Goal: Information Seeking & Learning: Compare options

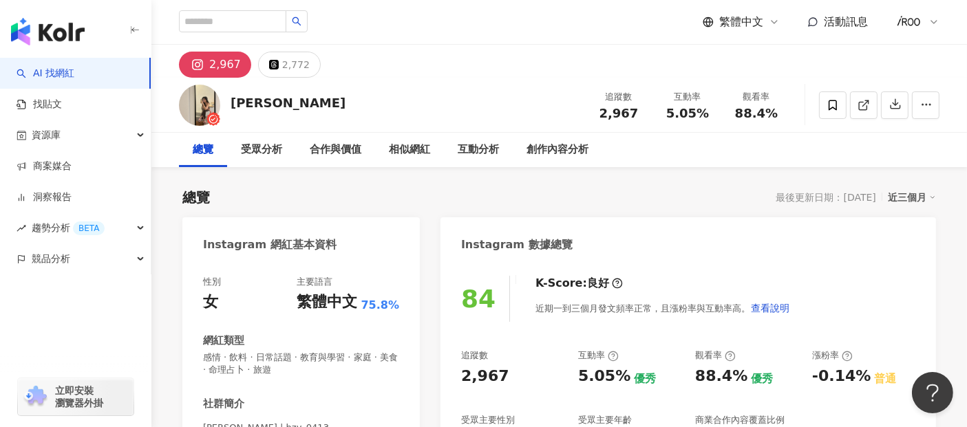
click at [337, 97] on div "Julie 追蹤數 2,967 互動率 5.05% 觀看率 88.4%" at bounding box center [558, 105] width 815 height 54
drag, startPoint x: 248, startPoint y: 105, endPoint x: 232, endPoint y: 105, distance: 16.5
click at [232, 105] on div "Julie 追蹤數 2,967 互動率 5.05% 觀看率 88.4%" at bounding box center [558, 105] width 815 height 54
copy div "Julie"
drag, startPoint x: 606, startPoint y: 114, endPoint x: 647, endPoint y: 115, distance: 40.6
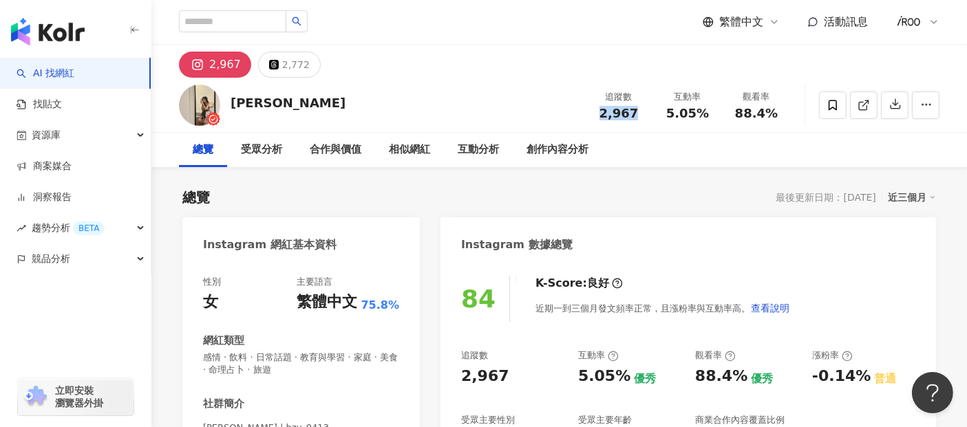
click at [647, 115] on div "追蹤數 2,967" at bounding box center [618, 105] width 69 height 30
copy span "2,967"
click at [654, 125] on div "追蹤數 2,967 互動率 5.05% 觀看率 88.4%" at bounding box center [687, 105] width 206 height 41
drag, startPoint x: 669, startPoint y: 112, endPoint x: 713, endPoint y: 116, distance: 44.2
click at [713, 116] on div "5.05%" at bounding box center [687, 114] width 52 height 14
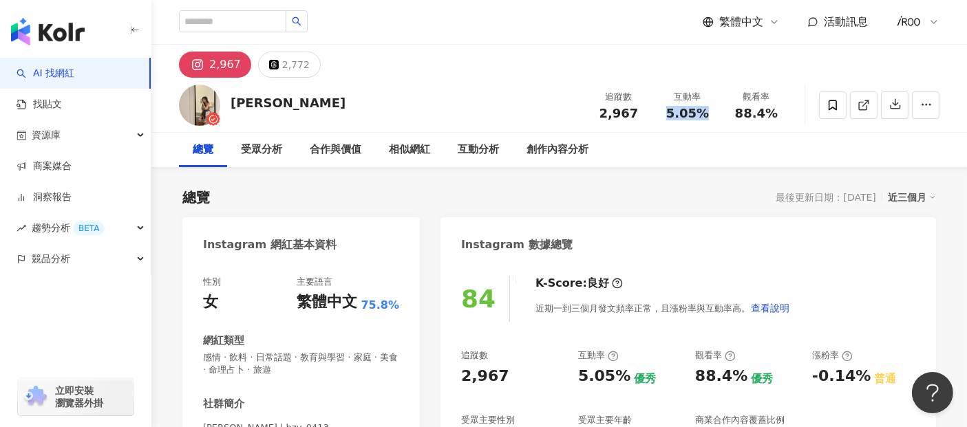
copy span "5.05%"
click at [742, 130] on div "Julie 追蹤數 2,967 互動率 5.05% 觀看率 88.4%" at bounding box center [558, 105] width 815 height 54
drag, startPoint x: 737, startPoint y: 114, endPoint x: 792, endPoint y: 114, distance: 55.0
click at [792, 114] on div "Julie 追蹤數 2,967 互動率 5.05% 觀看率 88.4%" at bounding box center [558, 105] width 815 height 54
copy span "88.4%"
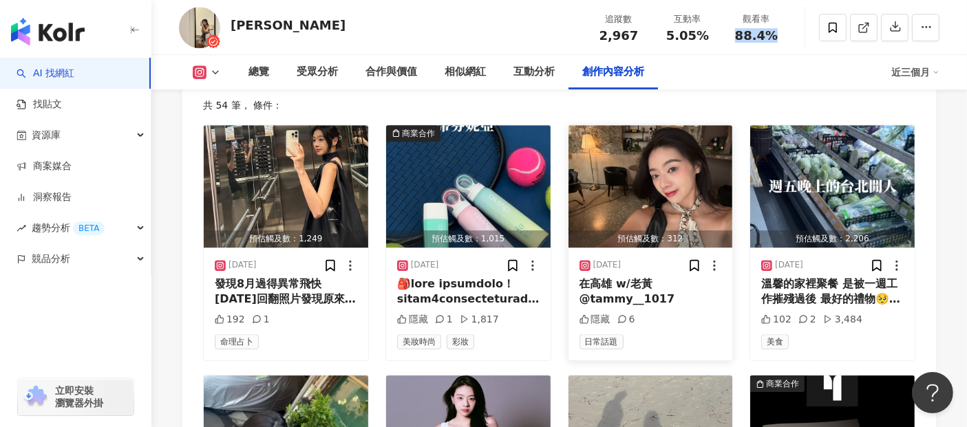
scroll to position [4082, 0]
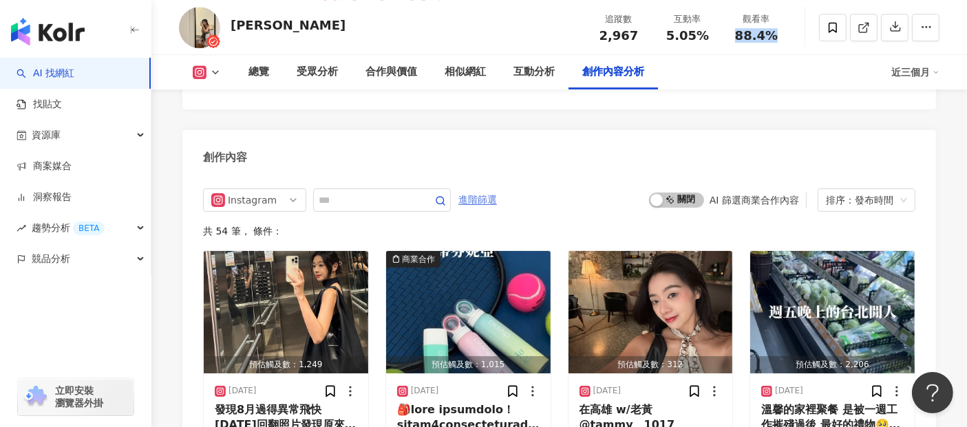
click at [497, 189] on span "進階篩選" at bounding box center [477, 200] width 39 height 22
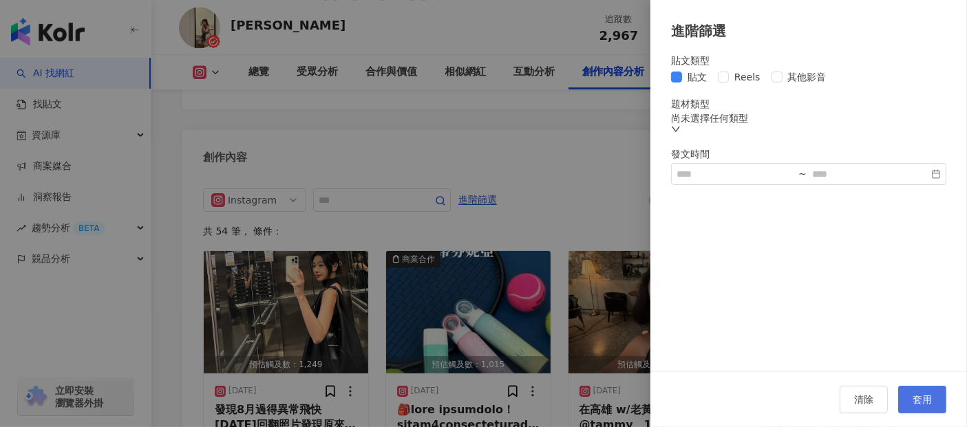
click at [914, 401] on span "套用" at bounding box center [921, 399] width 19 height 11
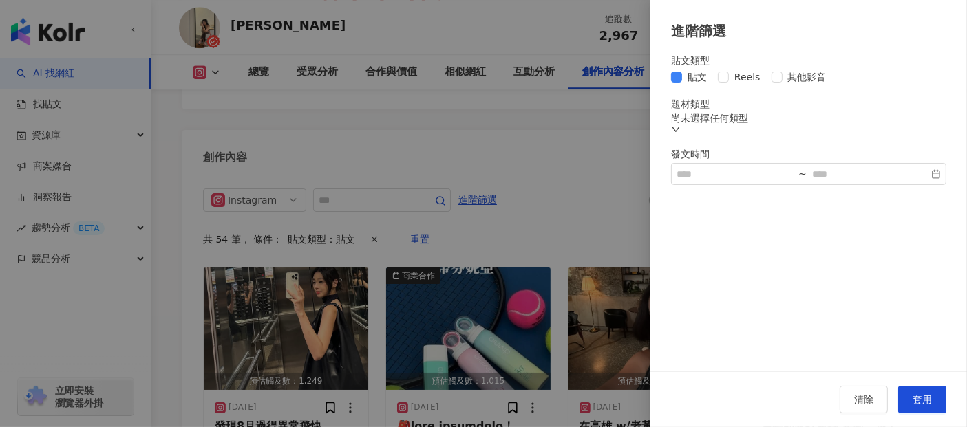
scroll to position [4101, 0]
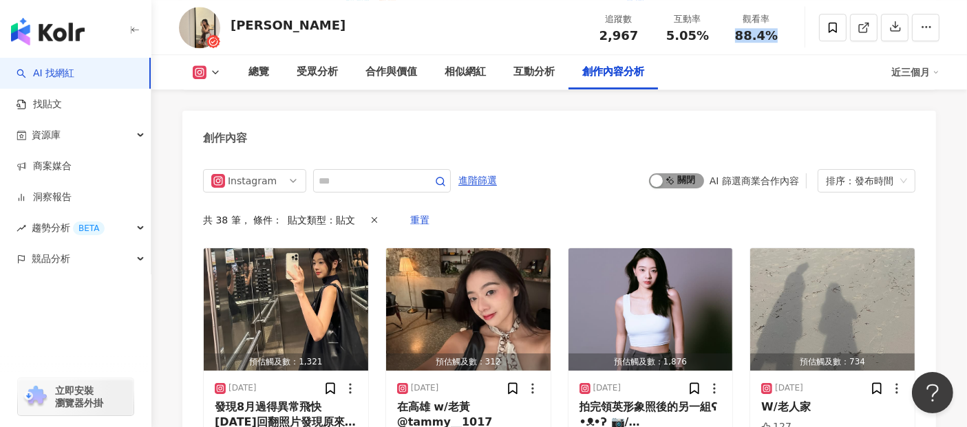
click at [680, 173] on span "啟動 關閉" at bounding box center [676, 180] width 55 height 15
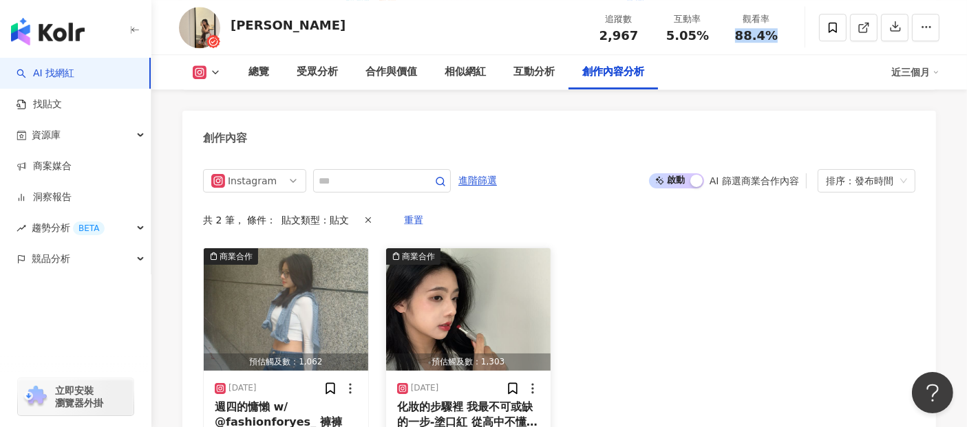
scroll to position [4178, 0]
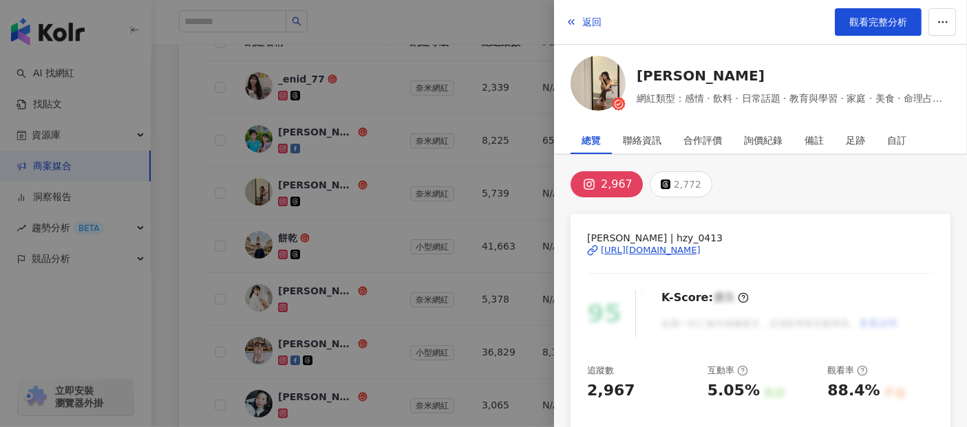
click at [159, 227] on div at bounding box center [483, 213] width 967 height 427
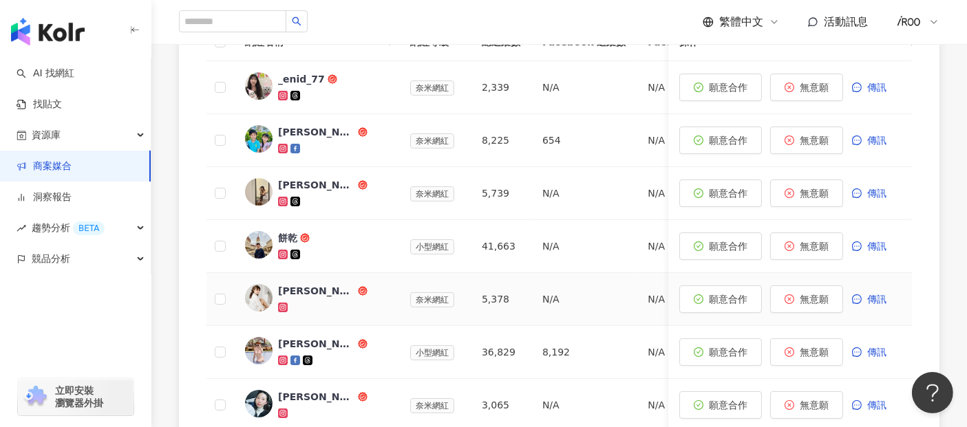
click at [287, 286] on div "楊敬亭" at bounding box center [316, 291] width 77 height 14
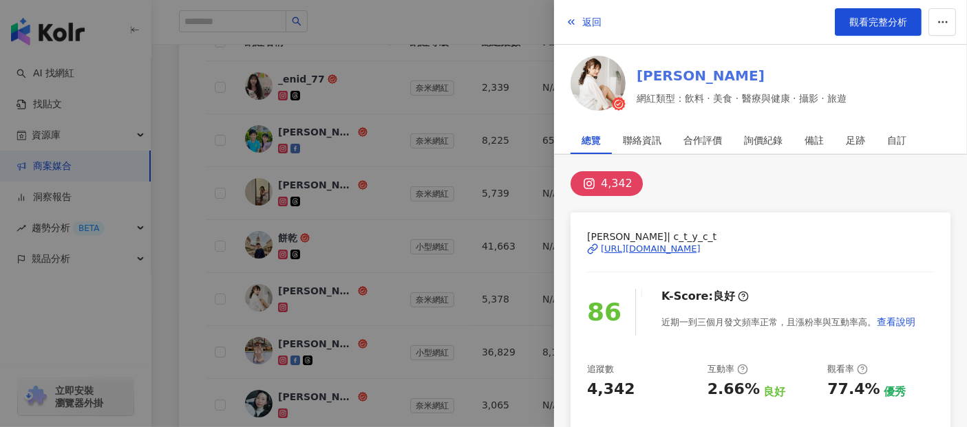
click at [657, 77] on link "楊敬亭" at bounding box center [741, 75] width 210 height 19
click at [165, 284] on div at bounding box center [483, 213] width 967 height 427
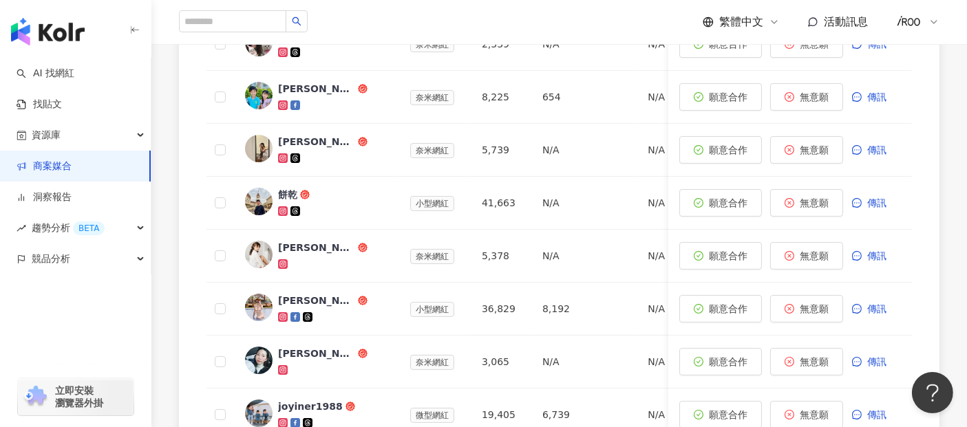
scroll to position [611, 0]
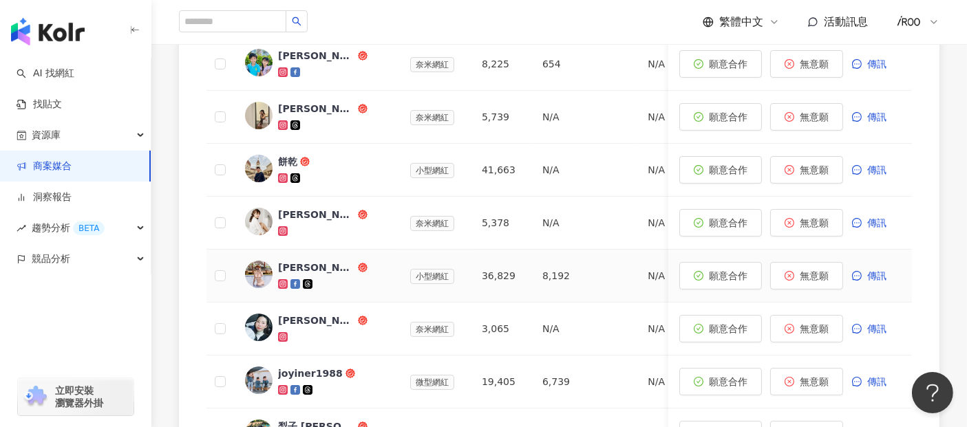
drag, startPoint x: 305, startPoint y: 266, endPoint x: 182, endPoint y: 278, distance: 123.8
click at [182, 276] on div "網紅名稱 網紅等級 總追蹤數 Facebook 追蹤數 Facebook 互動率 Facebook 觀看率 YouTube 追蹤數 YouTube 互動率 Y…" at bounding box center [559, 248] width 760 height 656
click at [320, 263] on div "Ling's Travelmap" at bounding box center [316, 268] width 77 height 14
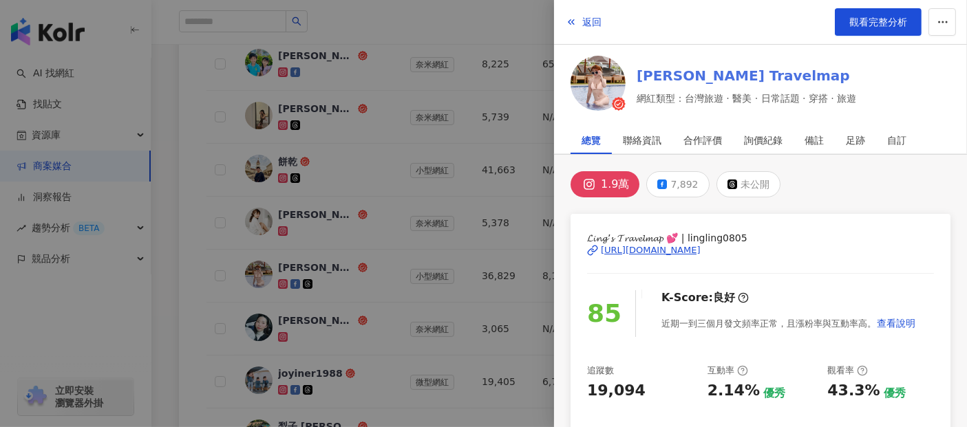
click at [689, 73] on link "Ling's Travelmap" at bounding box center [745, 75] width 219 height 19
click at [175, 299] on div at bounding box center [483, 213] width 967 height 427
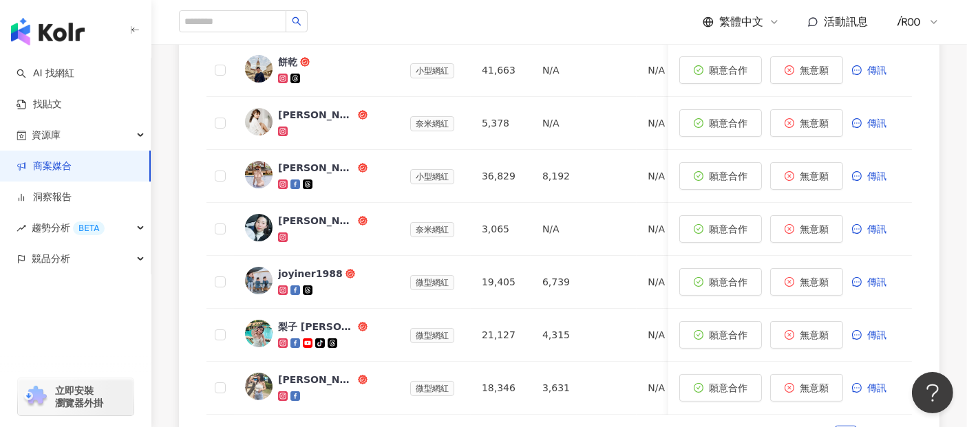
scroll to position [764, 0]
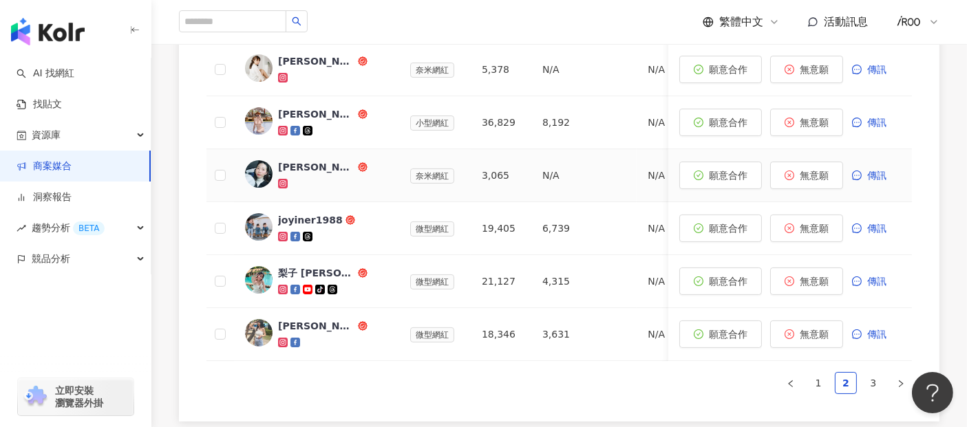
click at [299, 164] on div "Jocelyn" at bounding box center [316, 167] width 77 height 14
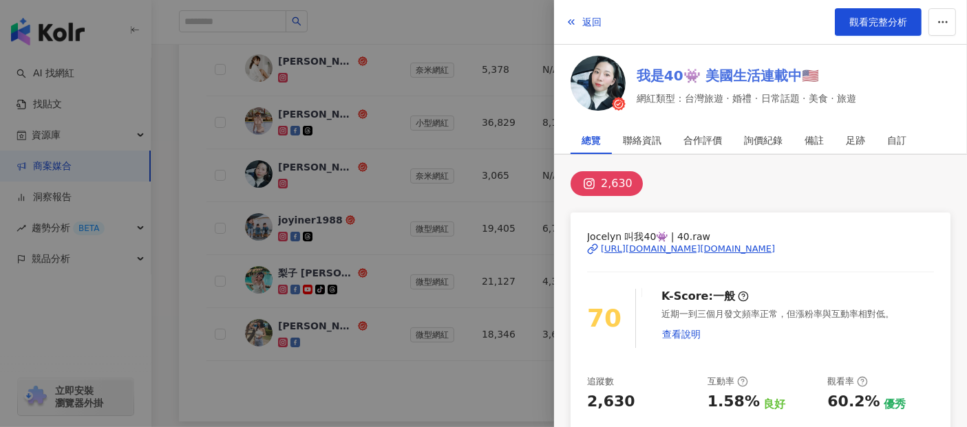
click at [753, 69] on link "我是40👾 美國生活連載中🇺🇸" at bounding box center [745, 75] width 219 height 19
click at [186, 202] on div at bounding box center [483, 213] width 967 height 427
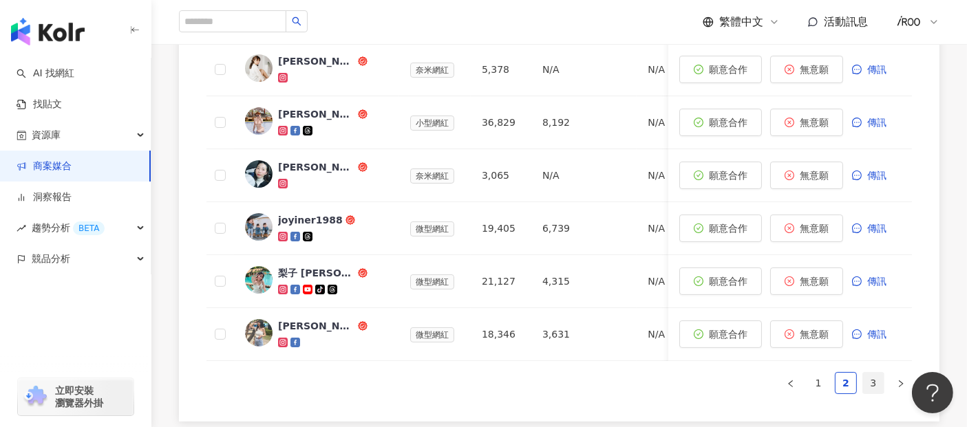
click at [879, 393] on link "3" at bounding box center [873, 383] width 21 height 21
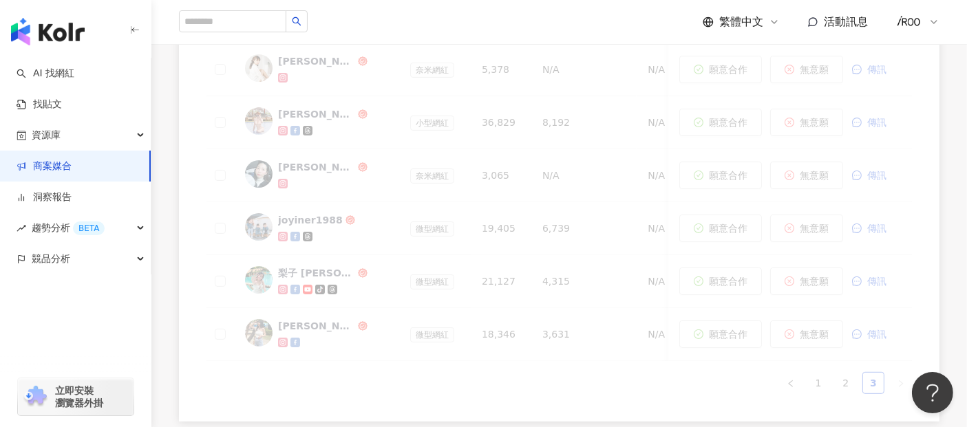
scroll to position [453, 0]
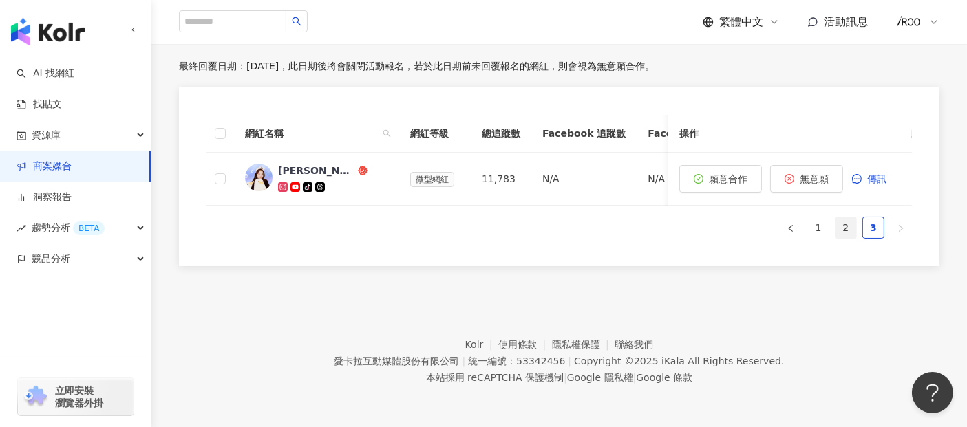
click at [839, 227] on link "2" at bounding box center [845, 227] width 21 height 21
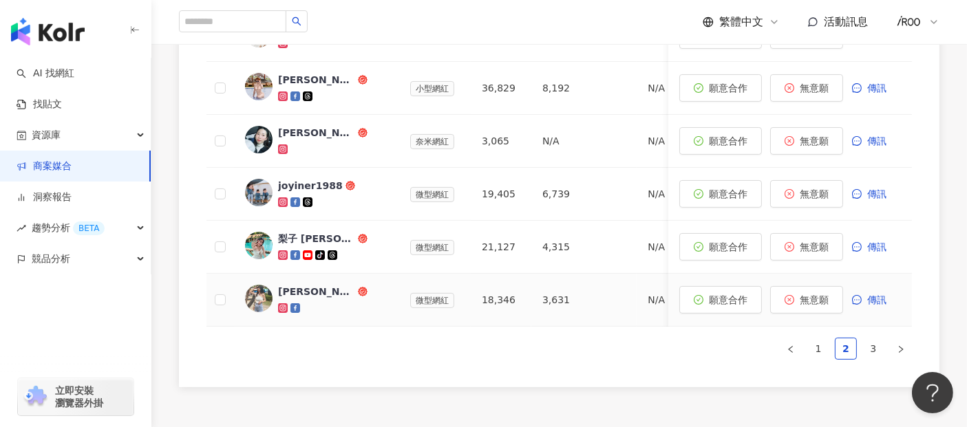
scroll to position [775, 0]
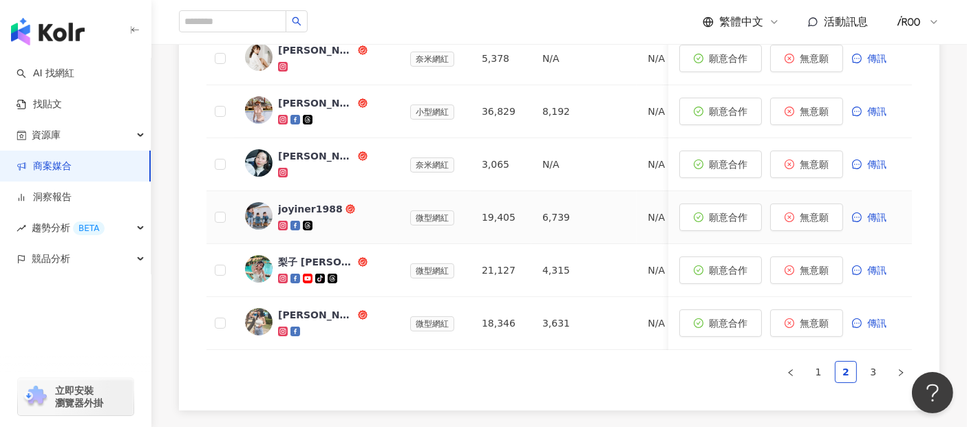
click at [312, 207] on div "joyiner1988" at bounding box center [310, 209] width 65 height 14
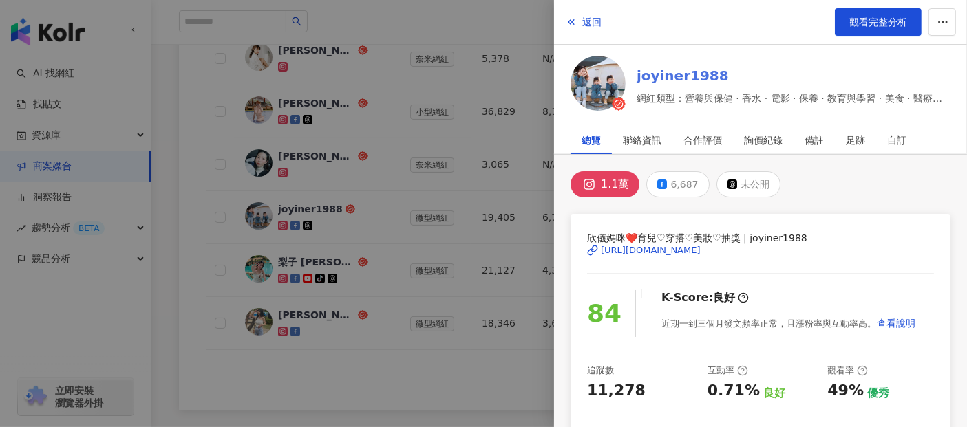
click at [668, 74] on link "joyiner1988" at bounding box center [793, 75] width 314 height 19
click at [159, 292] on div at bounding box center [483, 213] width 967 height 427
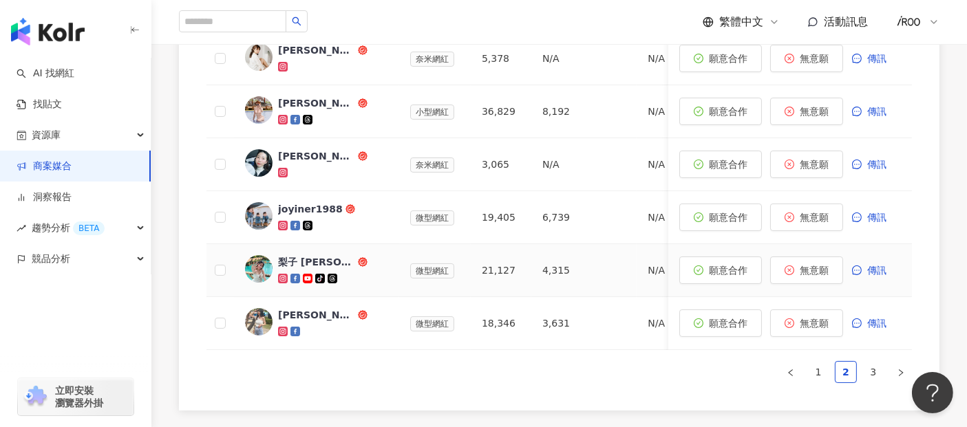
click at [288, 264] on div "梨子 liz" at bounding box center [316, 262] width 77 height 14
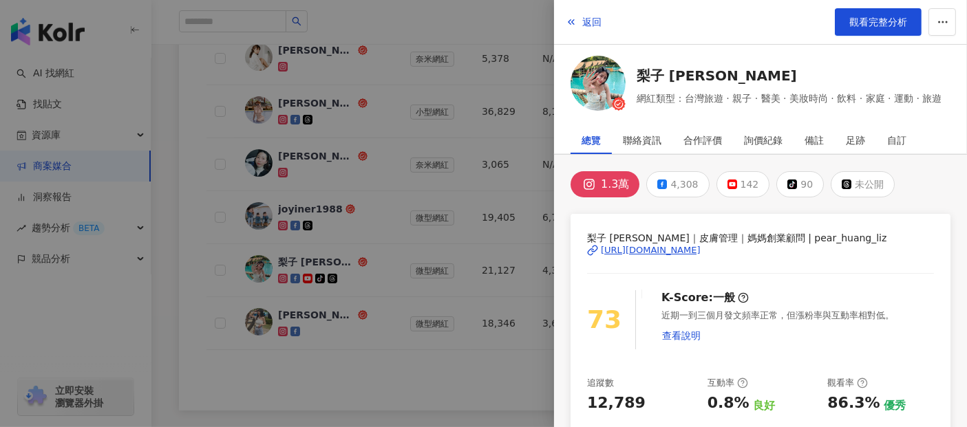
click at [173, 285] on div at bounding box center [483, 213] width 967 height 427
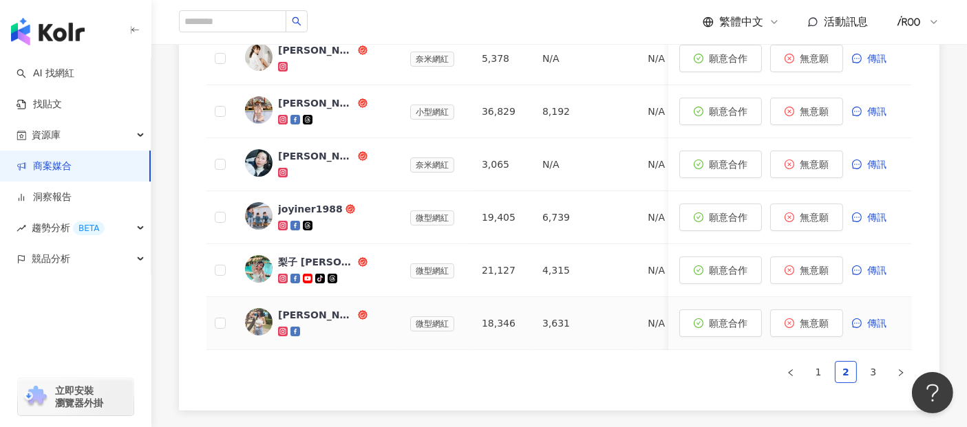
click at [281, 317] on div "[PERSON_NAME]" at bounding box center [316, 315] width 77 height 14
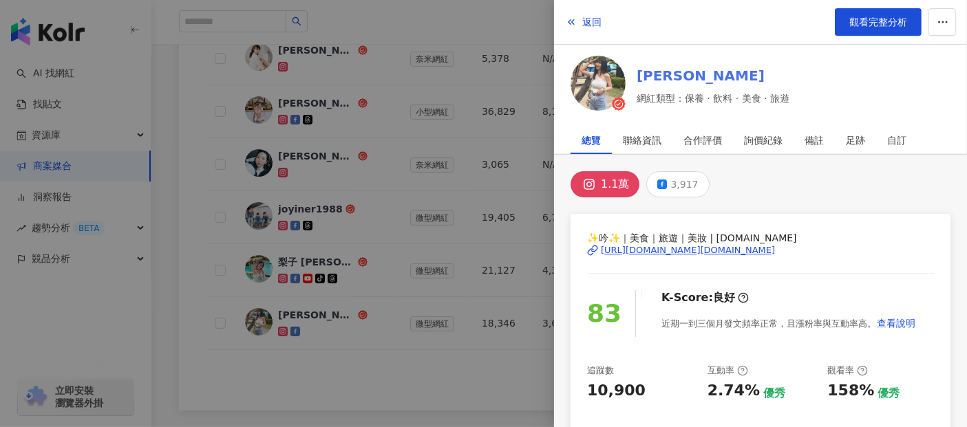
click at [658, 77] on link "林美吟" at bounding box center [712, 75] width 153 height 19
click at [165, 298] on div at bounding box center [483, 213] width 967 height 427
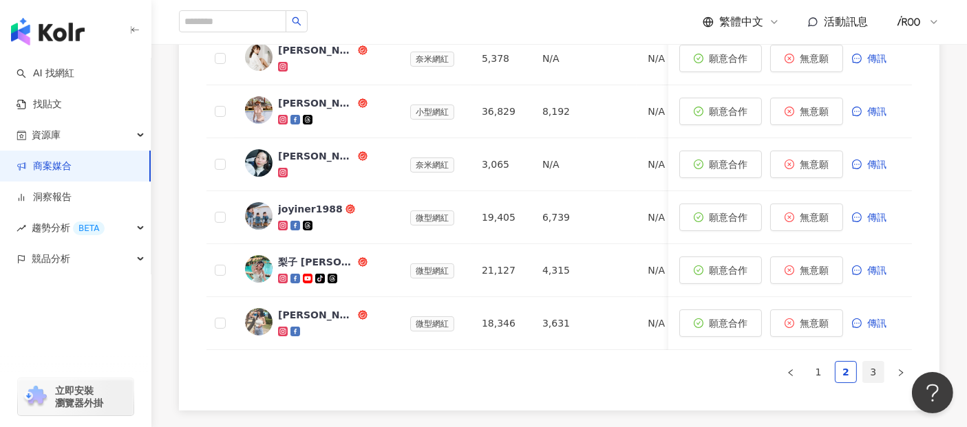
click at [873, 382] on link "3" at bounding box center [873, 372] width 21 height 21
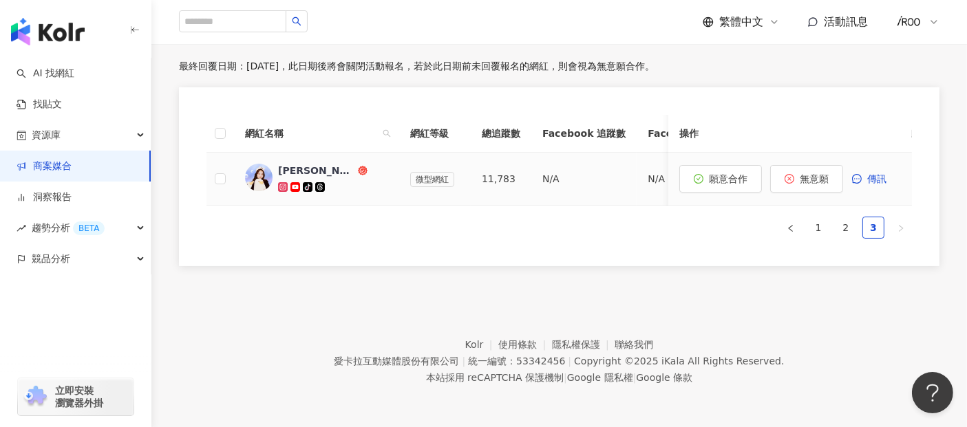
scroll to position [453, 0]
click at [290, 164] on div "張映涵" at bounding box center [316, 171] width 77 height 14
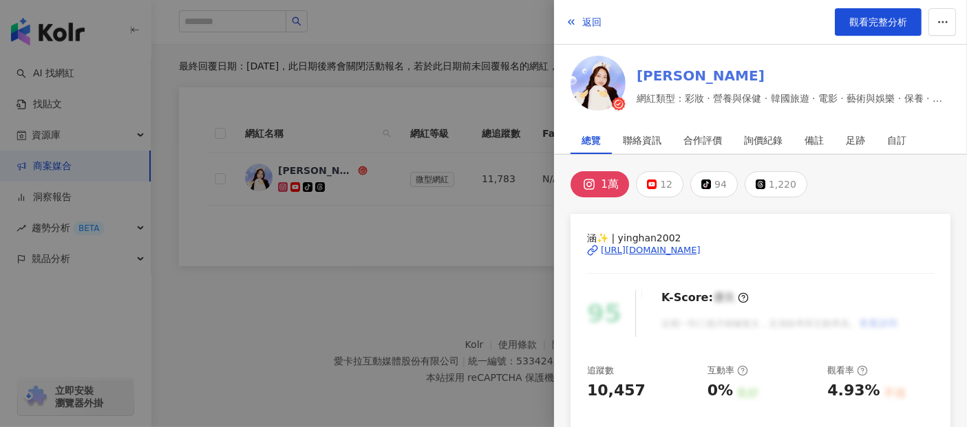
click at [661, 76] on link "[PERSON_NAME]" at bounding box center [793, 75] width 314 height 19
click at [237, 290] on div at bounding box center [483, 213] width 967 height 427
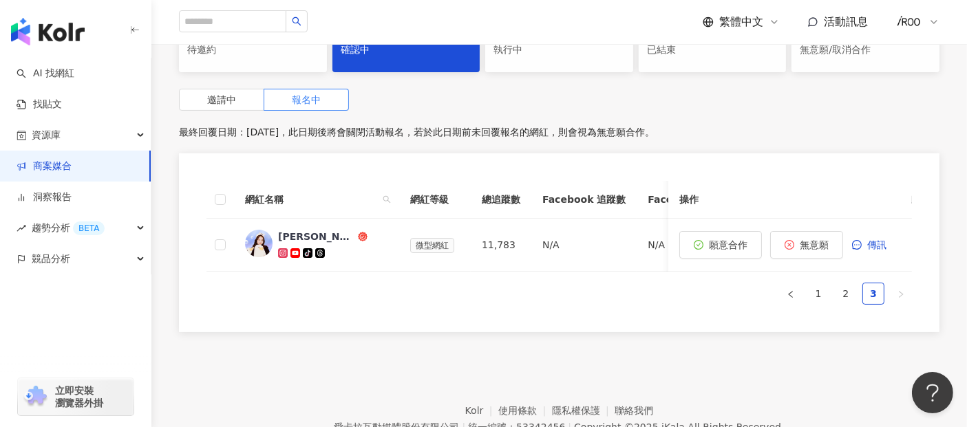
scroll to position [147, 0]
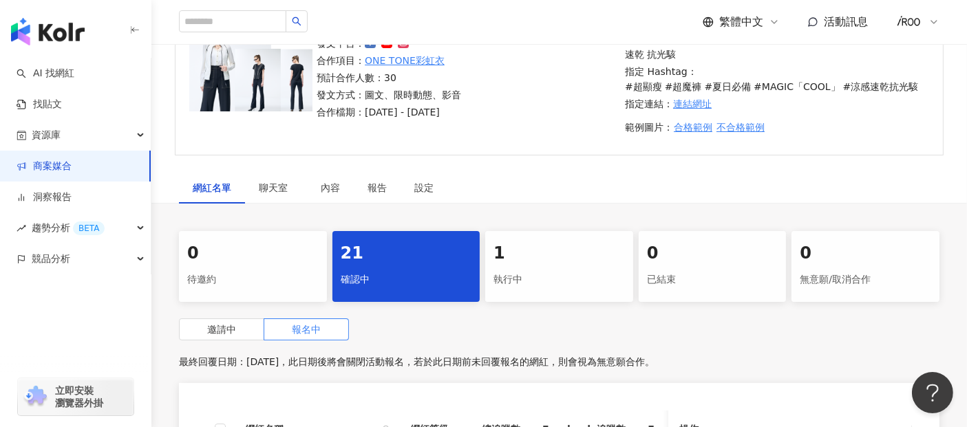
click at [510, 274] on div "執行中" at bounding box center [558, 279] width 131 height 23
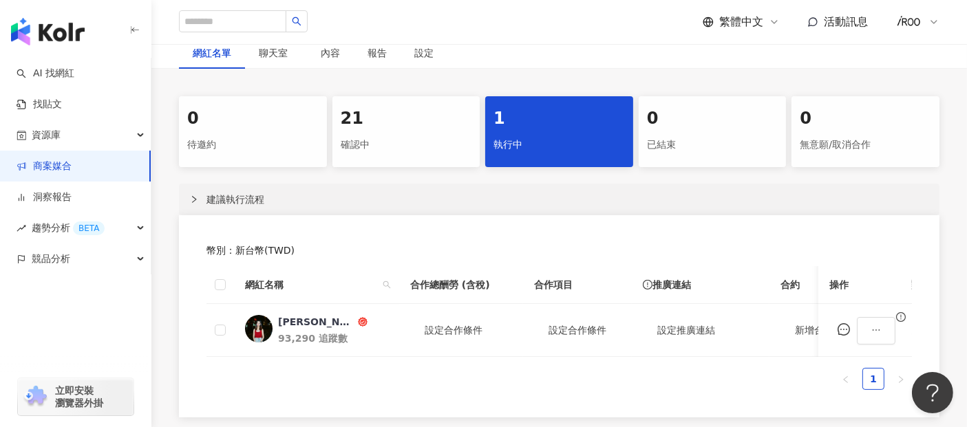
scroll to position [377, 0]
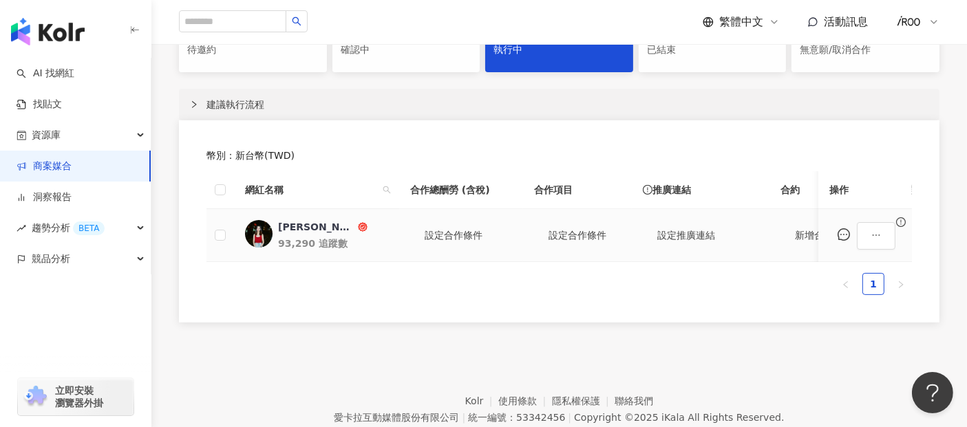
click at [900, 224] on icon "exclamation-circle" at bounding box center [900, 221] width 1 height 5
click at [885, 250] on button "button" at bounding box center [875, 236] width 39 height 28
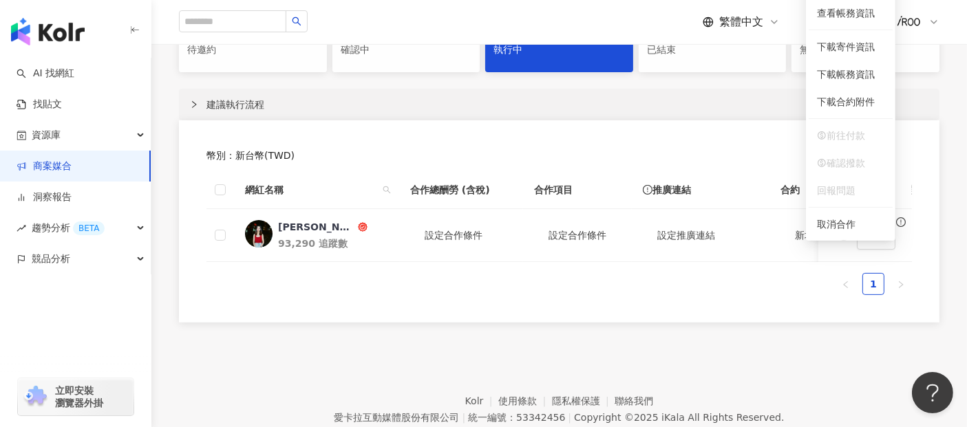
click at [918, 248] on div "幣別 ： 新台幣 ( TWD ) 網紅名稱 合作總酬勞 (含稅) 合作項目 推廣連結 合約 勞報單 其他附件 上線連結 領款人身份 備註 付款狀態 操作 林彤…" at bounding box center [559, 221] width 760 height 202
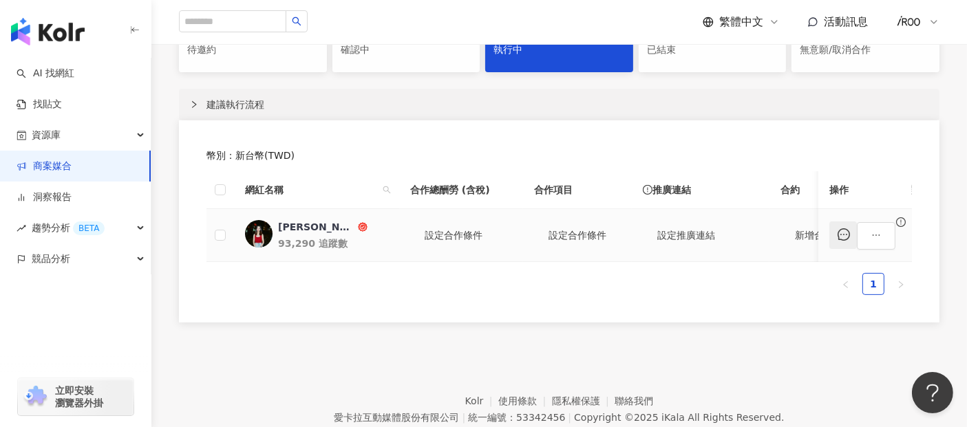
click at [850, 241] on icon "message" at bounding box center [843, 234] width 12 height 12
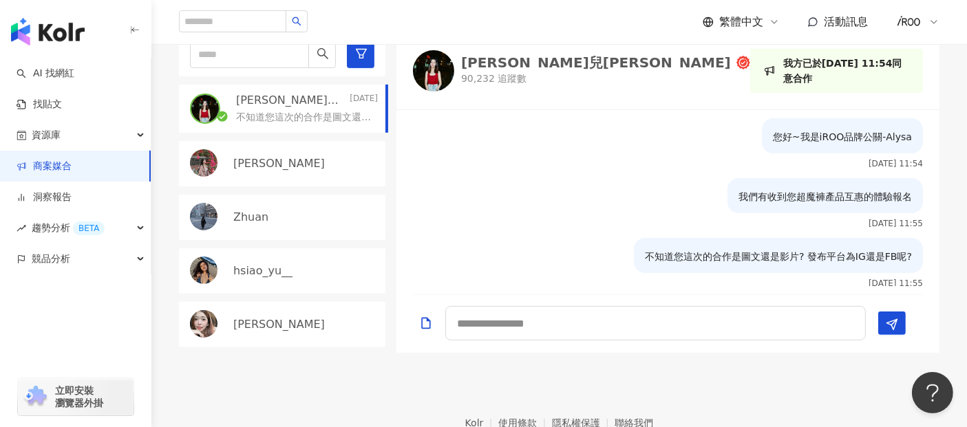
click at [60, 40] on img "button" at bounding box center [48, 32] width 74 height 28
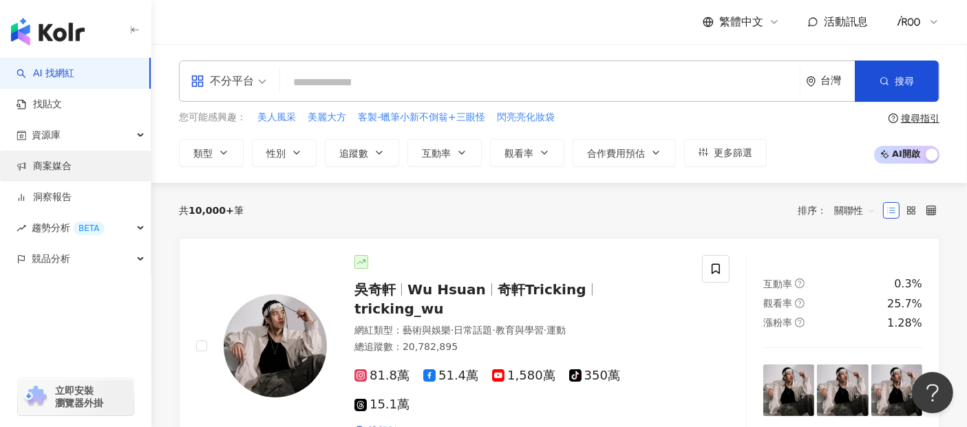
click at [37, 160] on link "商案媒合" at bounding box center [44, 167] width 55 height 14
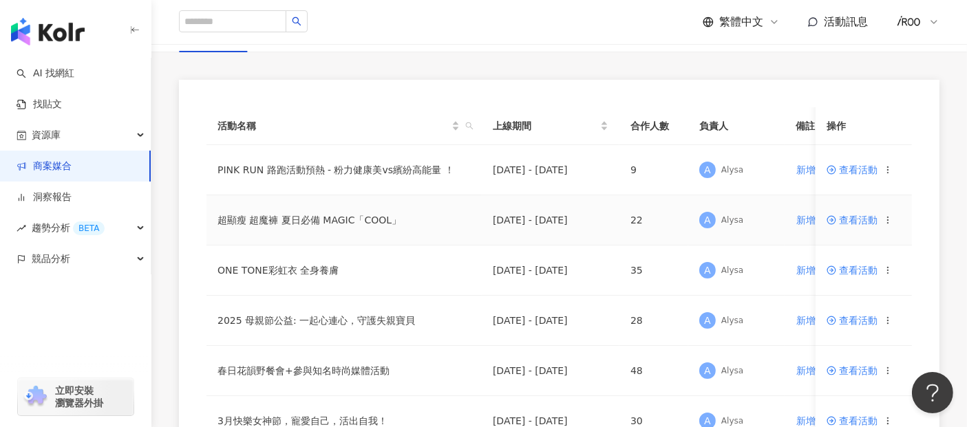
scroll to position [76, 0]
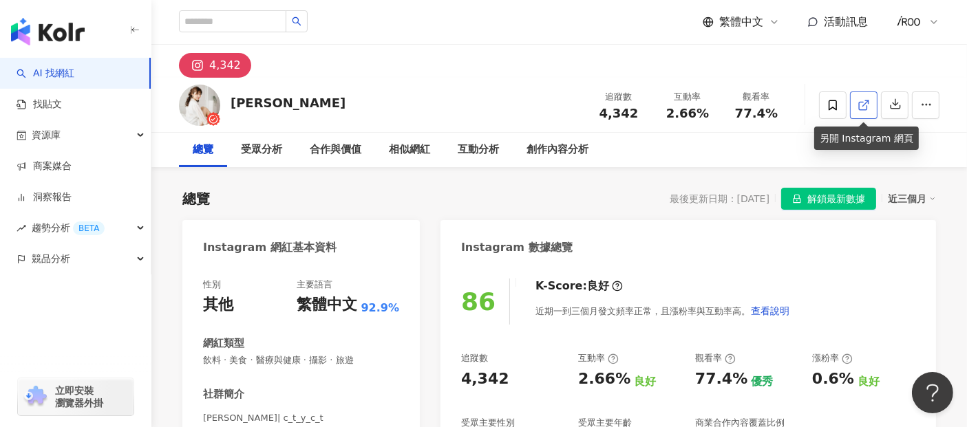
click at [867, 102] on line at bounding box center [866, 103] width 6 height 6
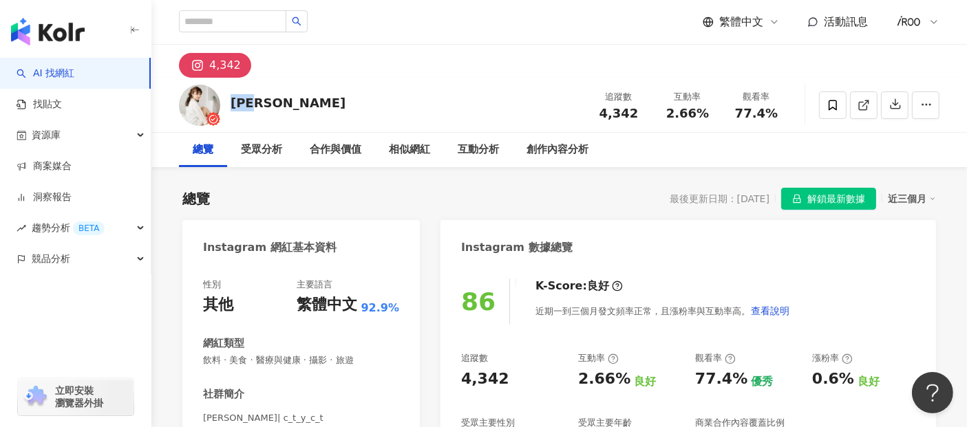
drag, startPoint x: 285, startPoint y: 102, endPoint x: 225, endPoint y: 96, distance: 60.9
click at [225, 96] on div "楊敬亭 追蹤數 4,342 互動率 2.66% 觀看率 77.4%" at bounding box center [558, 105] width 815 height 54
copy div "楊敬亭"
drag, startPoint x: 601, startPoint y: 114, endPoint x: 637, endPoint y: 114, distance: 35.8
click at [637, 114] on div "4,342" at bounding box center [618, 114] width 52 height 14
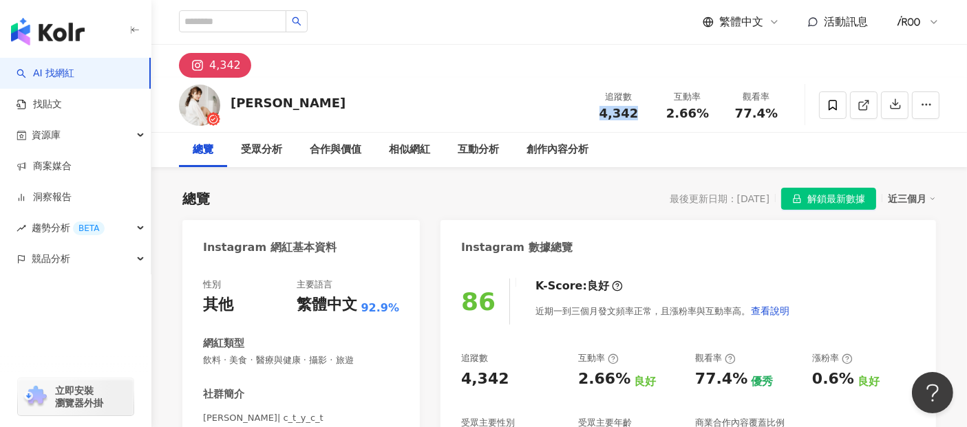
copy span "4,342"
click at [672, 111] on span "2.66%" at bounding box center [687, 114] width 43 height 14
drag, startPoint x: 669, startPoint y: 118, endPoint x: 707, endPoint y: 118, distance: 37.8
click at [707, 118] on div "2.66%" at bounding box center [687, 114] width 52 height 14
copy span "2.66%"
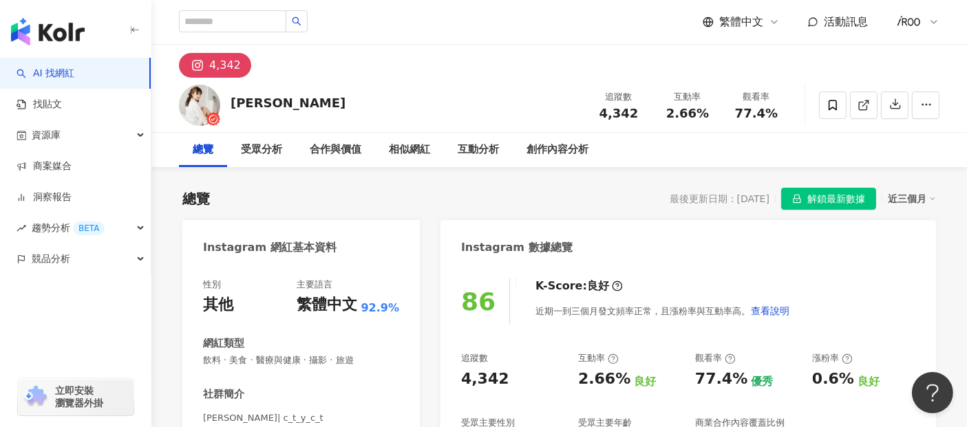
click at [754, 118] on span "77.4%" at bounding box center [756, 114] width 43 height 14
drag, startPoint x: 737, startPoint y: 113, endPoint x: 775, endPoint y: 113, distance: 37.1
click at [775, 113] on span "77.4%" at bounding box center [756, 114] width 43 height 14
copy span "77.4%"
click at [633, 204] on div "總覽 最後更新日期：2025/9/3 解鎖最新數據 近三個月" at bounding box center [558, 199] width 753 height 22
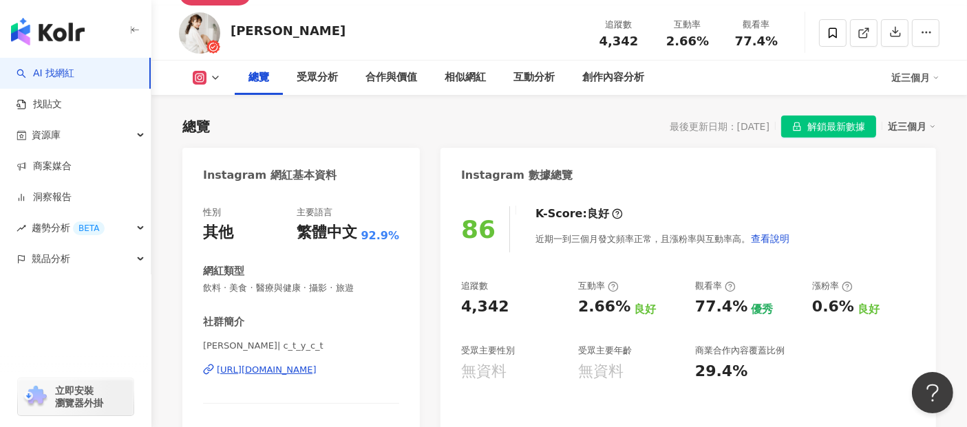
scroll to position [305, 0]
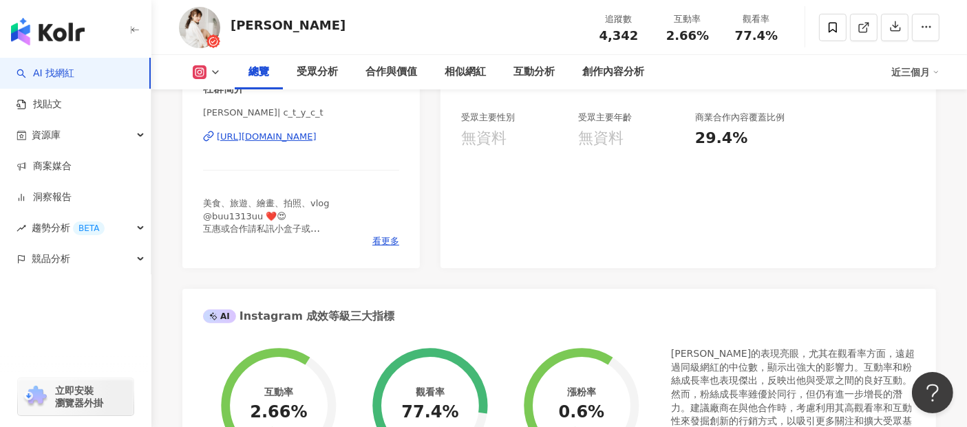
drag, startPoint x: 959, startPoint y: 201, endPoint x: 937, endPoint y: 209, distance: 23.5
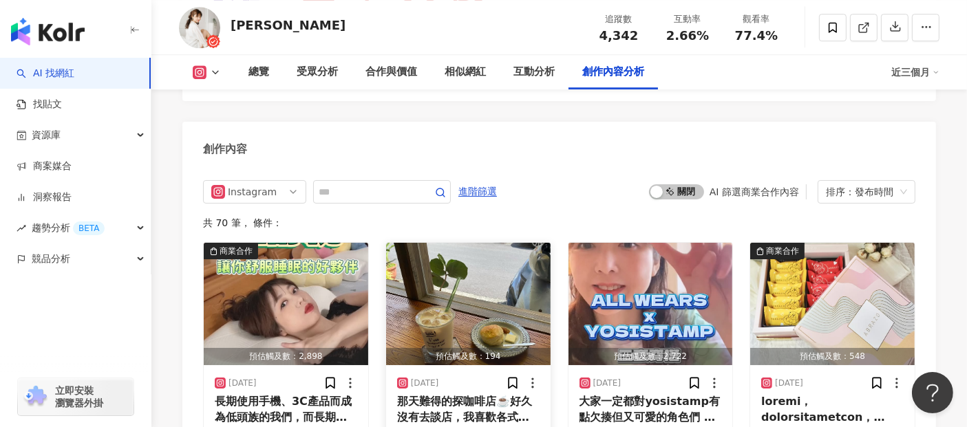
scroll to position [4037, 0]
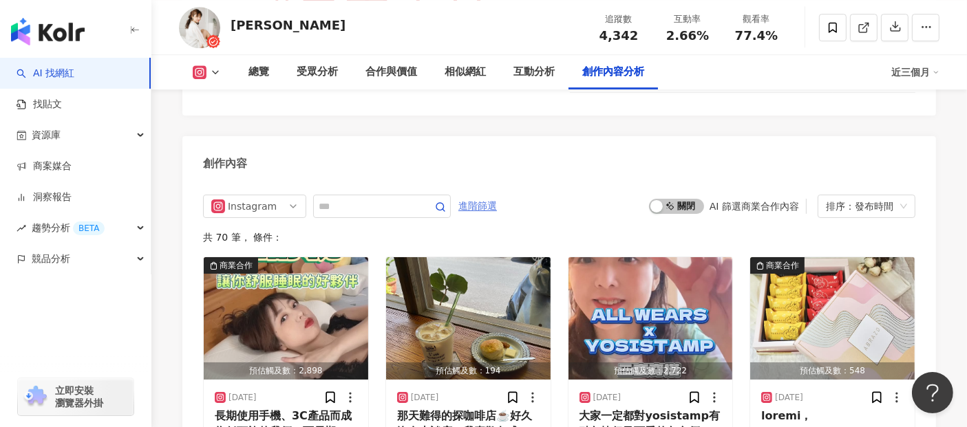
click at [497, 197] on span "進階篩選" at bounding box center [477, 206] width 39 height 22
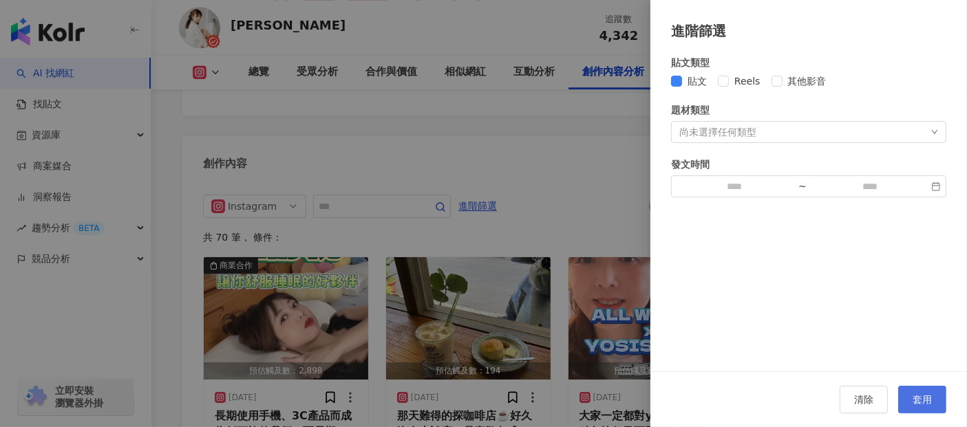
click at [935, 411] on button "套用" at bounding box center [922, 400] width 48 height 28
click at [937, 397] on button "套用" at bounding box center [922, 400] width 48 height 28
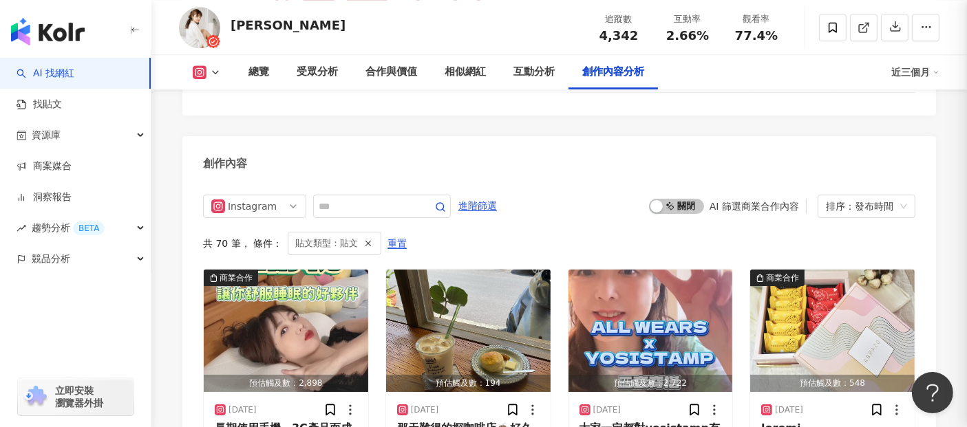
scroll to position [4072, 0]
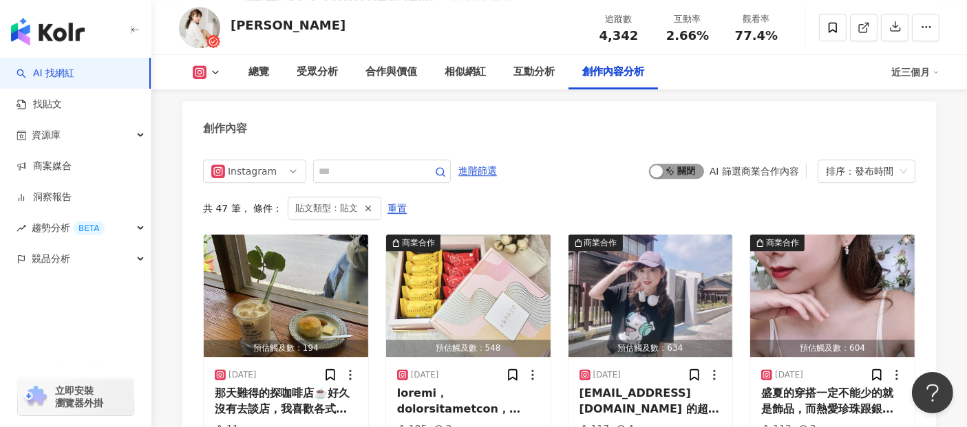
click at [672, 164] on span "啟動 關閉" at bounding box center [676, 171] width 55 height 15
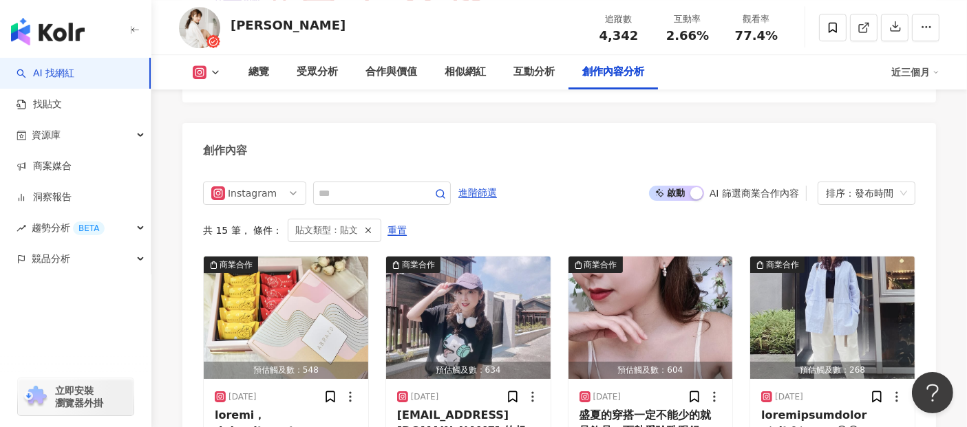
scroll to position [3966, 0]
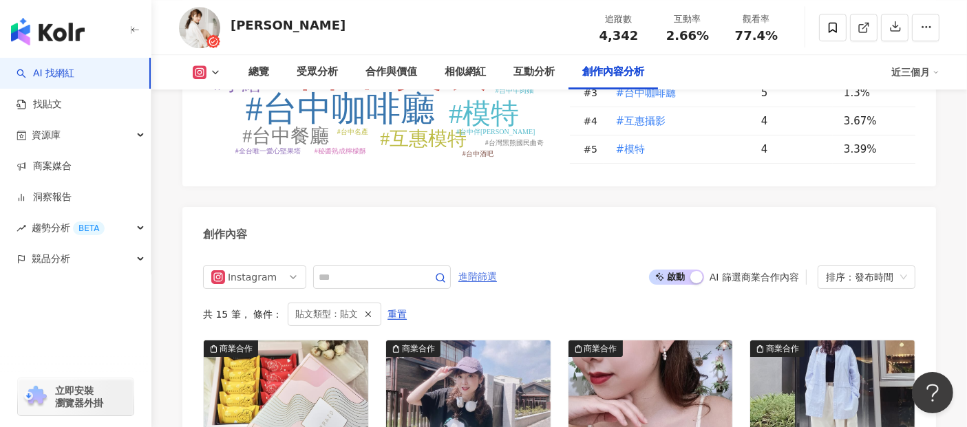
click at [497, 266] on span "進階篩選" at bounding box center [477, 277] width 39 height 22
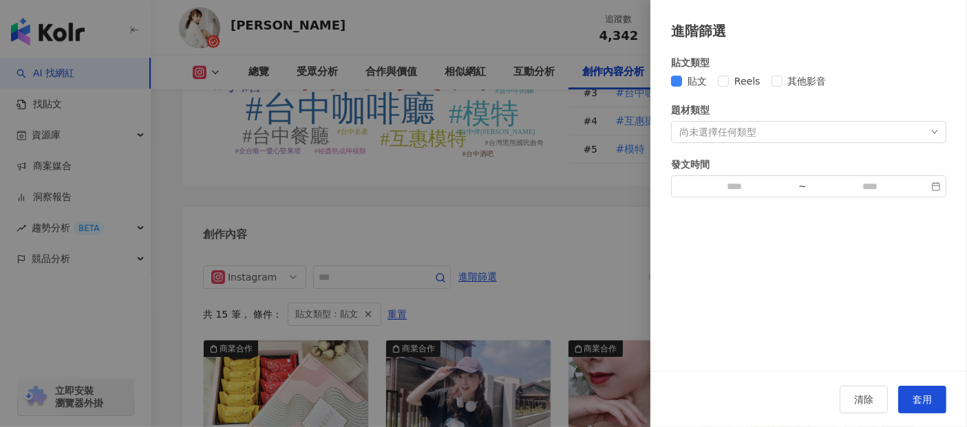
click at [912, 394] on span "套用" at bounding box center [921, 399] width 19 height 11
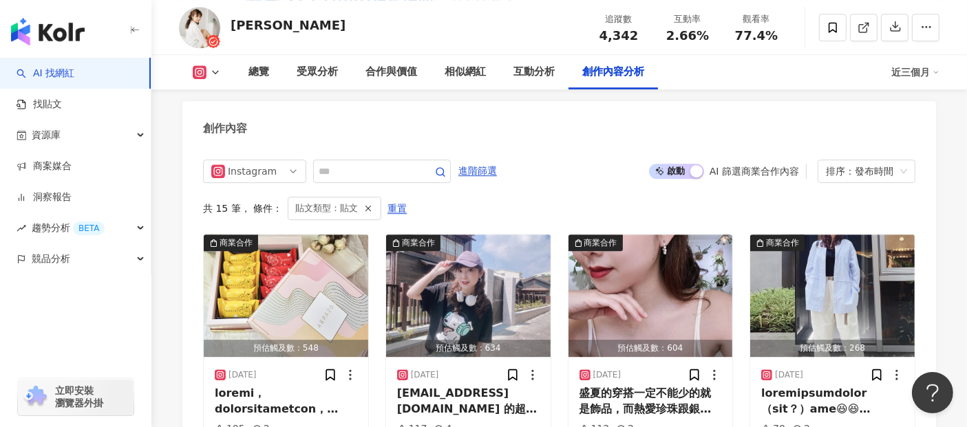
click at [571, 197] on div "共 15 筆 ， 條件： 貼文類型：貼文 重置" at bounding box center [559, 208] width 712 height 23
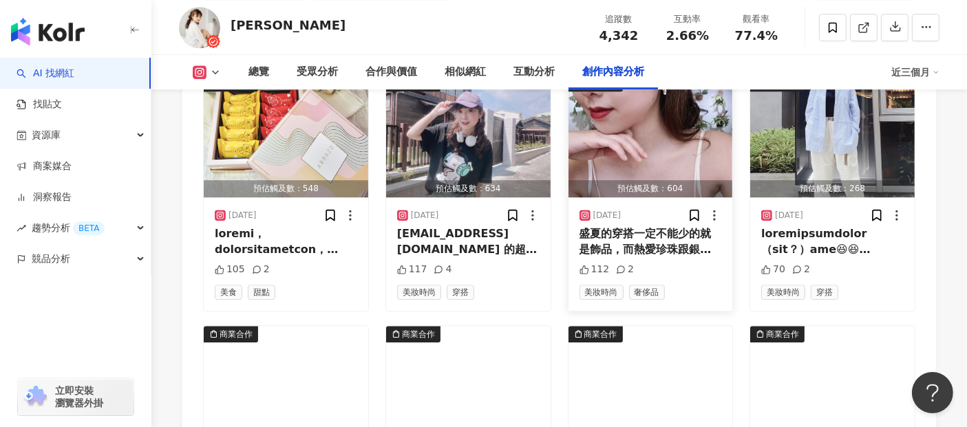
scroll to position [4301, 0]
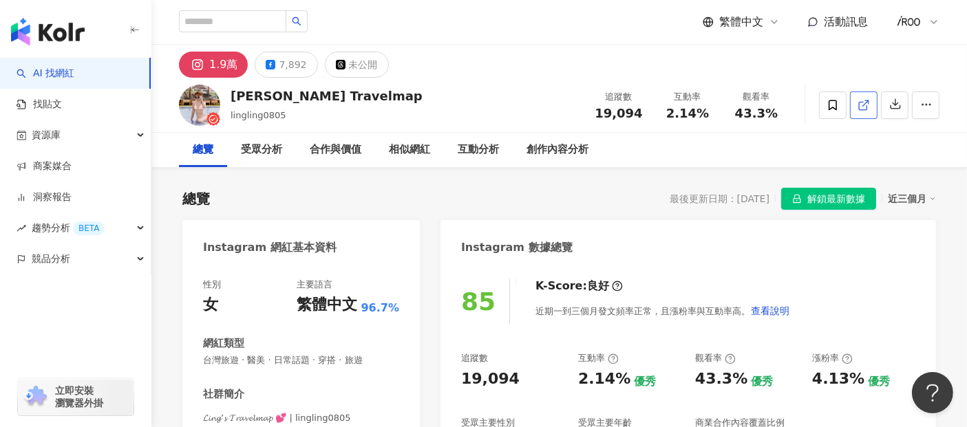
click at [863, 98] on span at bounding box center [863, 105] width 12 height 14
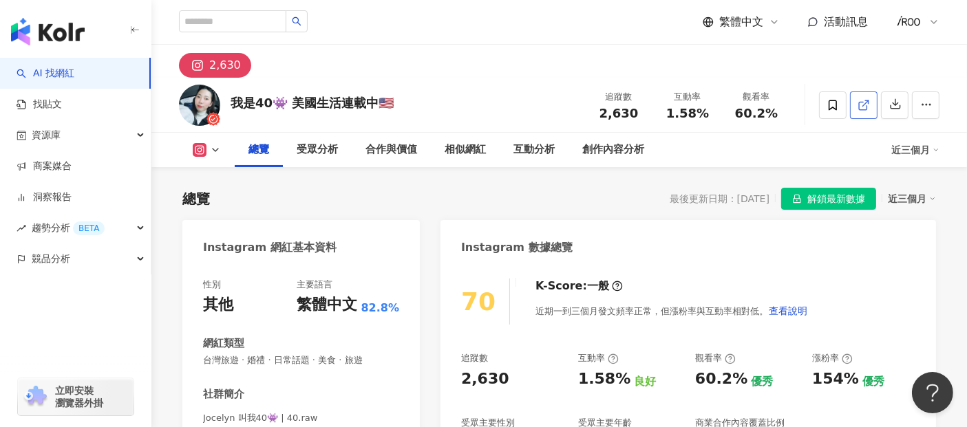
click at [865, 105] on icon at bounding box center [863, 105] width 12 height 12
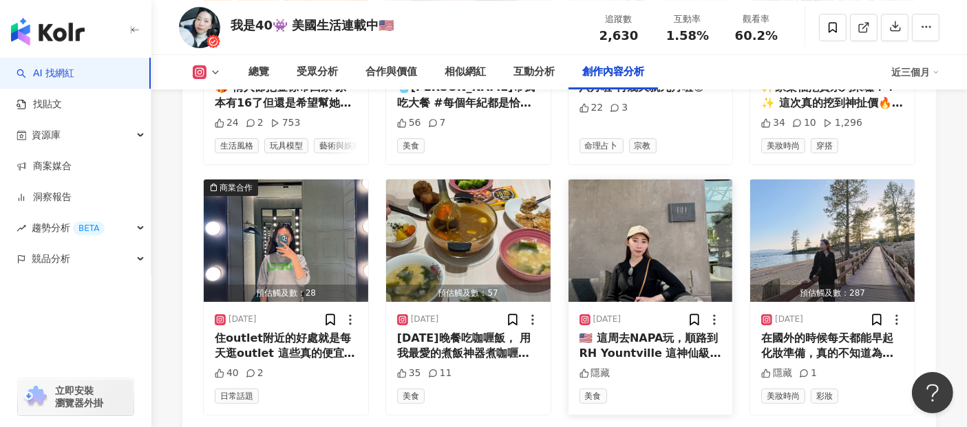
scroll to position [4668, 0]
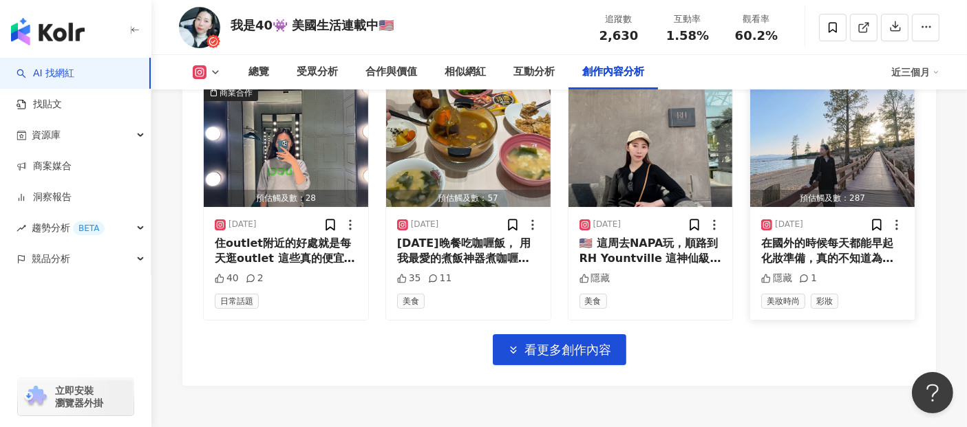
click at [838, 194] on img "button" at bounding box center [832, 146] width 164 height 122
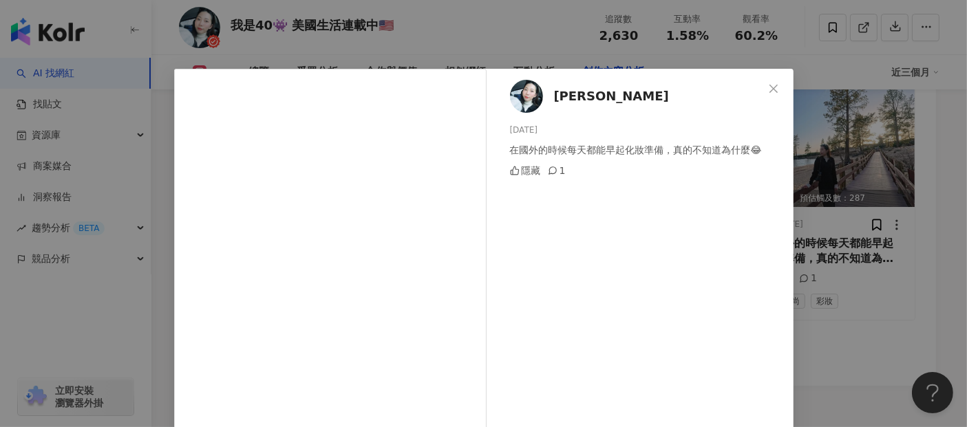
scroll to position [0, 0]
click at [768, 91] on icon "close" at bounding box center [773, 88] width 11 height 11
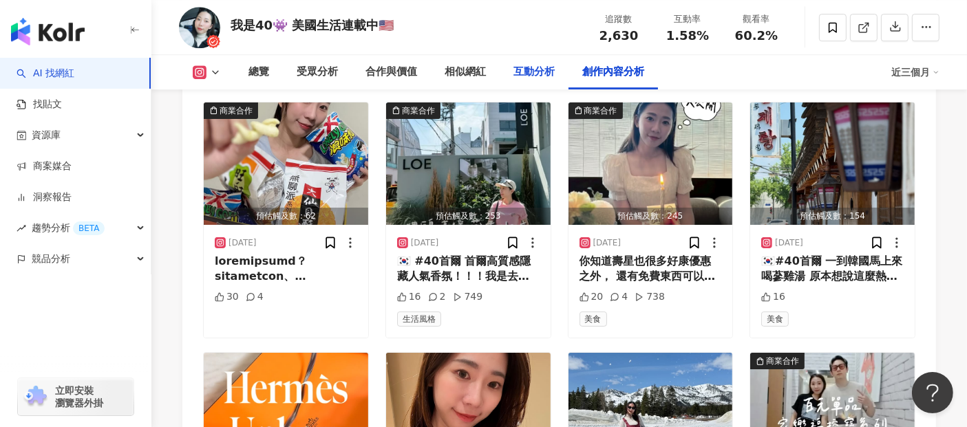
scroll to position [4057, 0]
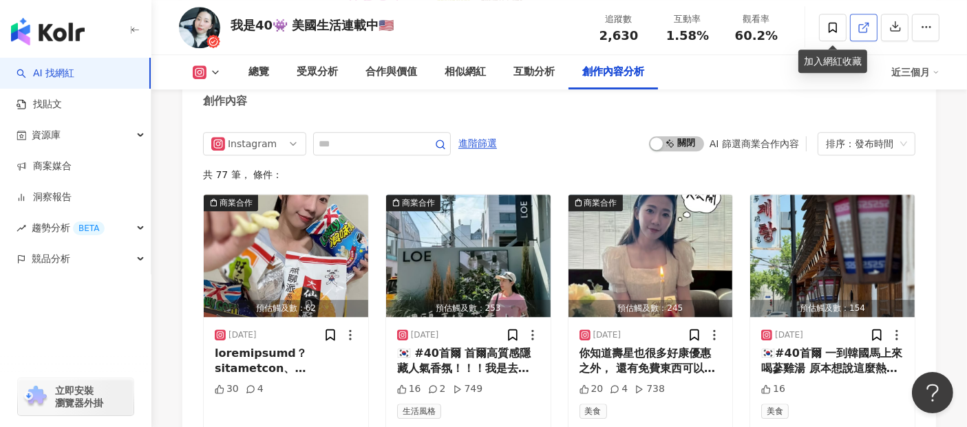
click at [858, 25] on icon at bounding box center [863, 27] width 12 height 12
drag, startPoint x: 668, startPoint y: 39, endPoint x: 706, endPoint y: 39, distance: 37.8
click at [706, 39] on div "1.58%" at bounding box center [687, 36] width 52 height 14
copy span "1.58%"
drag, startPoint x: 735, startPoint y: 36, endPoint x: 789, endPoint y: 39, distance: 54.4
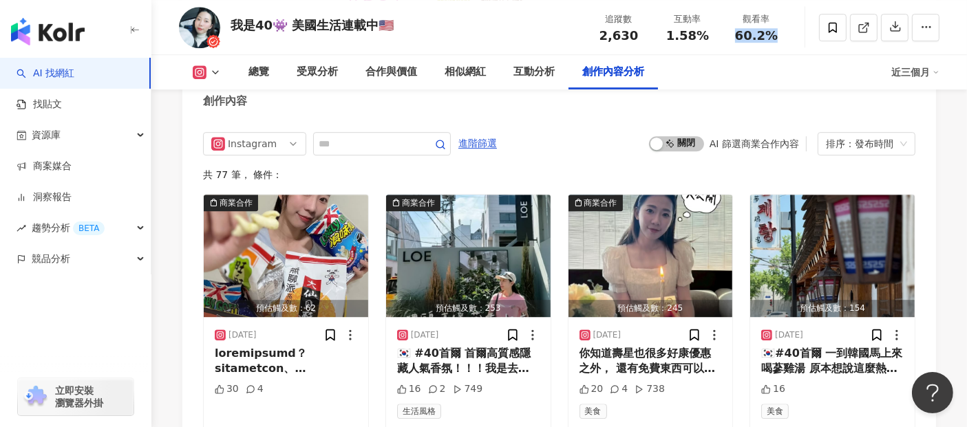
click at [789, 39] on div "觀看率 60.2%" at bounding box center [756, 27] width 69 height 30
copy span "60.2%"
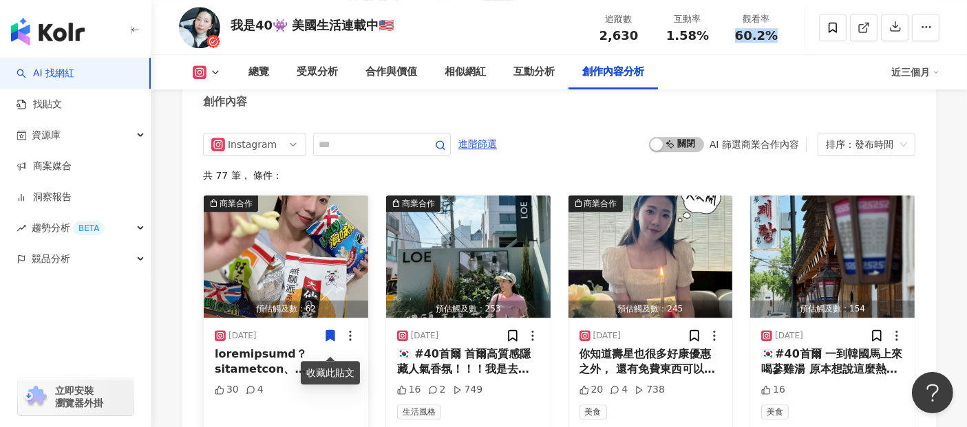
scroll to position [3980, 0]
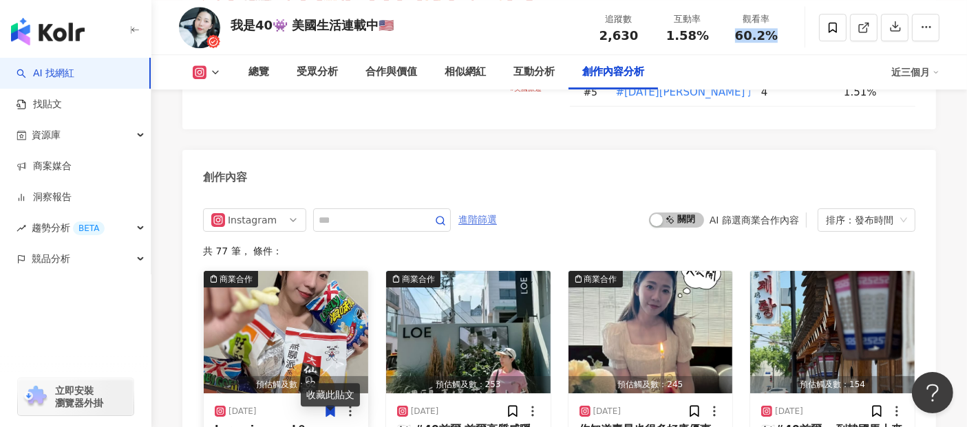
click at [497, 231] on span "進階篩選" at bounding box center [477, 220] width 39 height 22
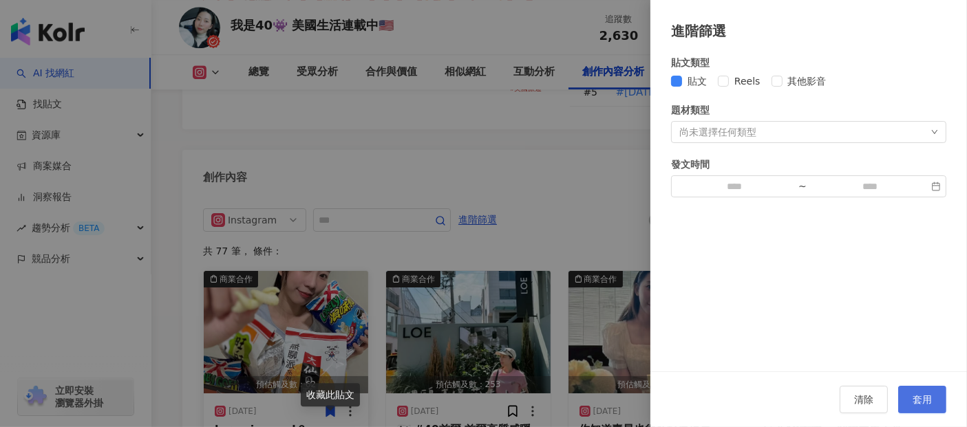
drag, startPoint x: 920, startPoint y: 388, endPoint x: 914, endPoint y: 401, distance: 14.8
click at [922, 390] on button "套用" at bounding box center [922, 400] width 48 height 28
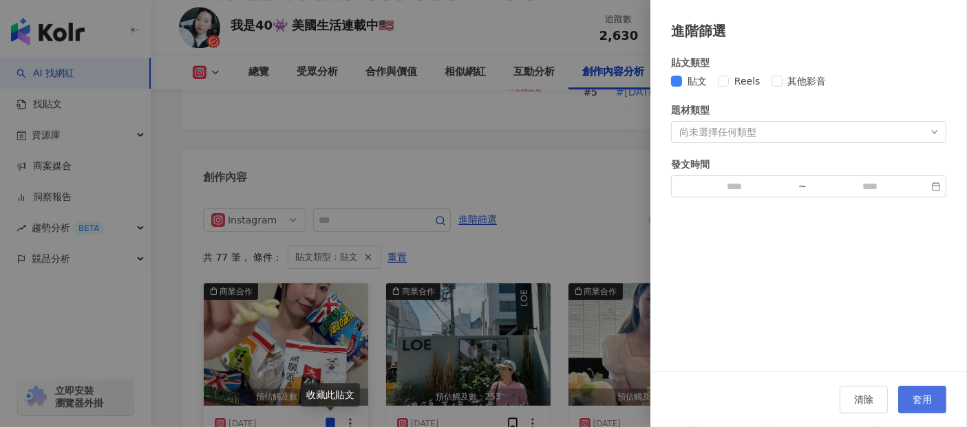
click at [926, 409] on button "套用" at bounding box center [922, 400] width 48 height 28
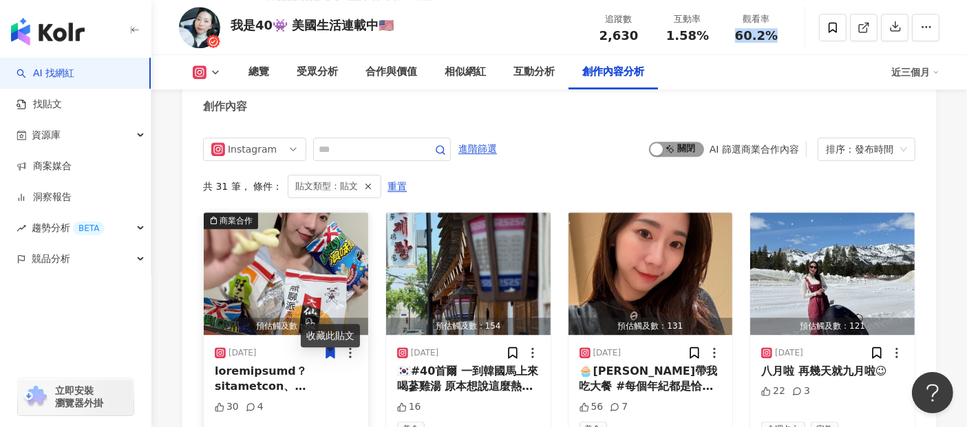
click at [688, 157] on span "啟動 關閉" at bounding box center [676, 149] width 55 height 15
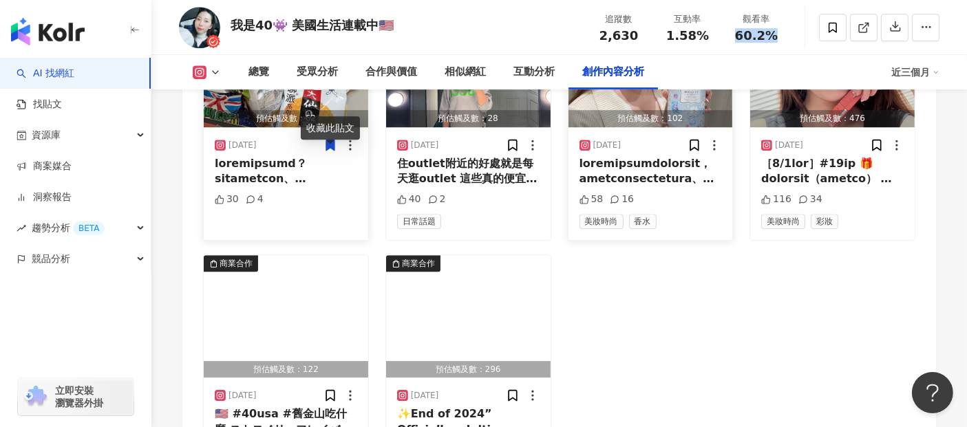
scroll to position [4204, 0]
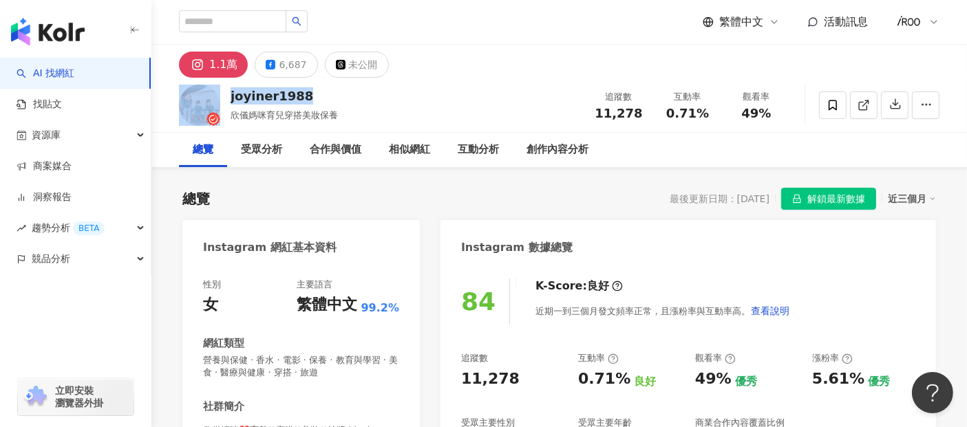
drag, startPoint x: 310, startPoint y: 99, endPoint x: 222, endPoint y: 100, distance: 88.1
click at [222, 100] on div "joyiner1988 欣儀媽咪育兒穿搭美妝保養 追蹤數 11,278 互動率 0.71% 觀看率 49%" at bounding box center [558, 105] width 815 height 54
click at [460, 100] on div "joyiner1988 欣儀媽咪育兒穿搭美妝保養 追蹤數 11,278 互動率 0.71% 觀看率 49%" at bounding box center [558, 105] width 815 height 54
drag, startPoint x: 231, startPoint y: 116, endPoint x: 261, endPoint y: 116, distance: 30.3
click at [261, 116] on span "欣儀媽咪育兒穿搭美妝保養" at bounding box center [283, 115] width 107 height 10
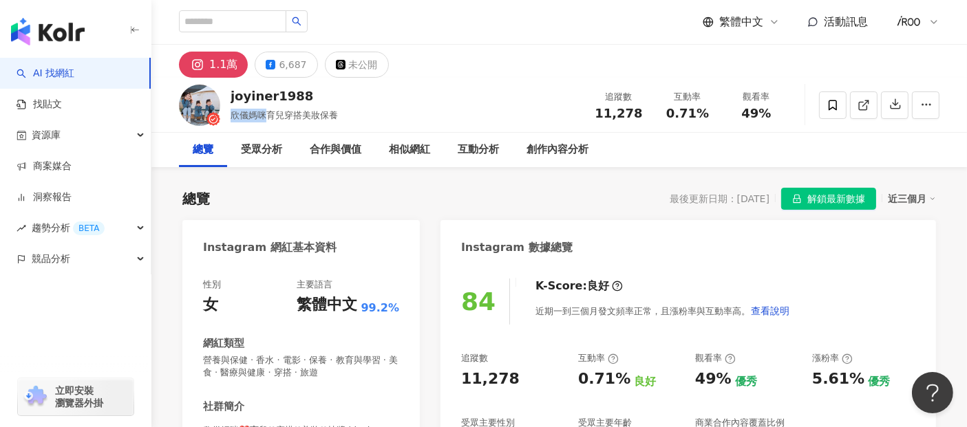
copy span "欣儀媽咪"
click at [543, 116] on div "joyiner1988 欣儀媽咪育兒穿搭美妝保養 追蹤數 11,278 互動率 0.71% 觀看率 49%" at bounding box center [558, 105] width 815 height 54
drag, startPoint x: 590, startPoint y: 115, endPoint x: 639, endPoint y: 116, distance: 49.5
click at [639, 116] on div "追蹤數 11,278" at bounding box center [618, 105] width 69 height 30
copy span "11,278"
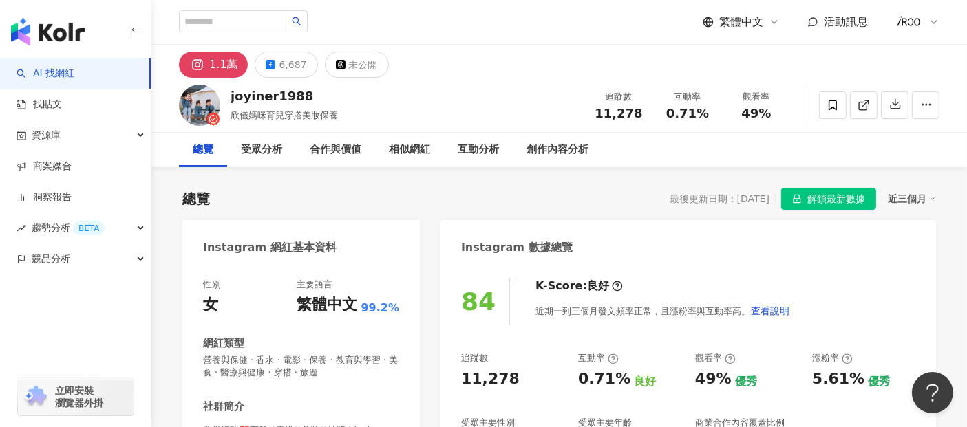
click at [691, 120] on span "0.71%" at bounding box center [687, 114] width 43 height 14
drag, startPoint x: 666, startPoint y: 116, endPoint x: 706, endPoint y: 114, distance: 40.6
click at [706, 114] on div "0.71%" at bounding box center [687, 114] width 52 height 14
copy span "0.71%"
click at [743, 120] on span "49%" at bounding box center [756, 114] width 30 height 14
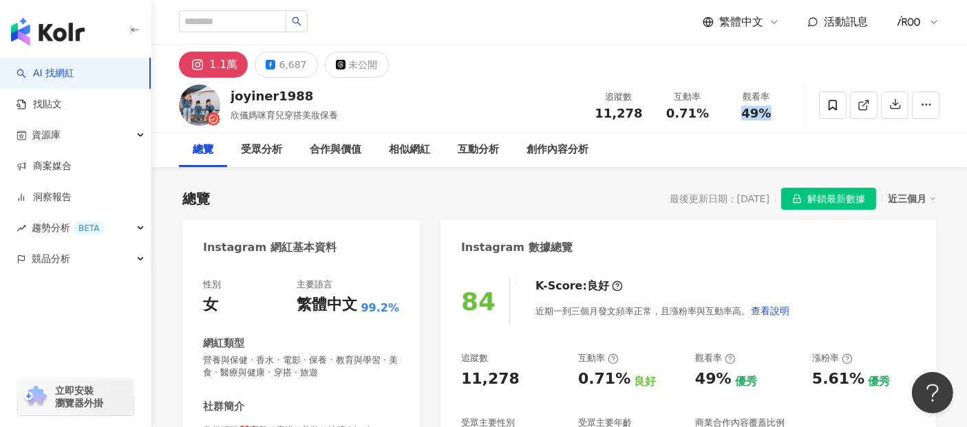
drag, startPoint x: 743, startPoint y: 115, endPoint x: 788, endPoint y: 111, distance: 44.9
click at [788, 111] on div "觀看率 49%" at bounding box center [756, 105] width 69 height 30
copy span "49%"
click at [585, 201] on div "總覽 最後更新日期：[DATE] 解鎖最新數據 近三個月" at bounding box center [558, 199] width 753 height 22
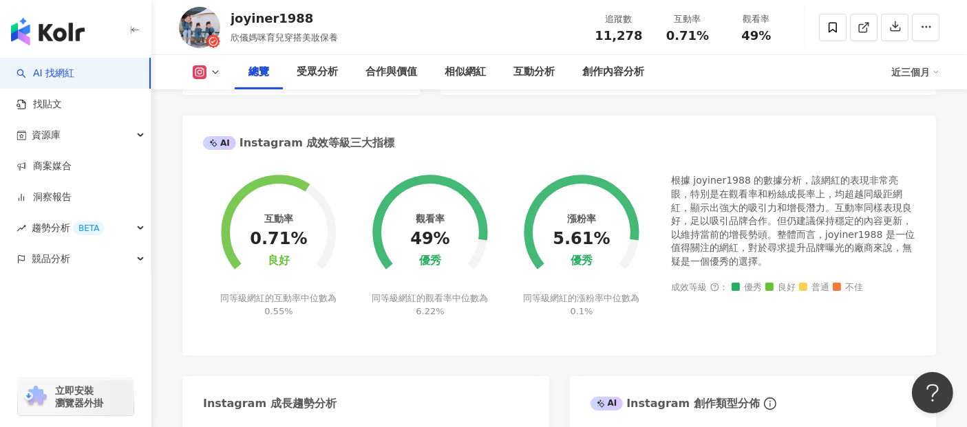
scroll to position [382, 0]
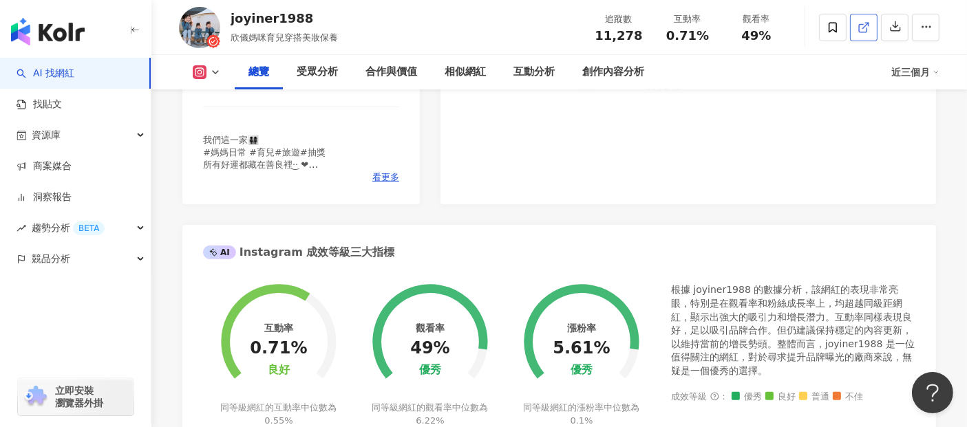
click at [854, 32] on link at bounding box center [864, 28] width 28 height 28
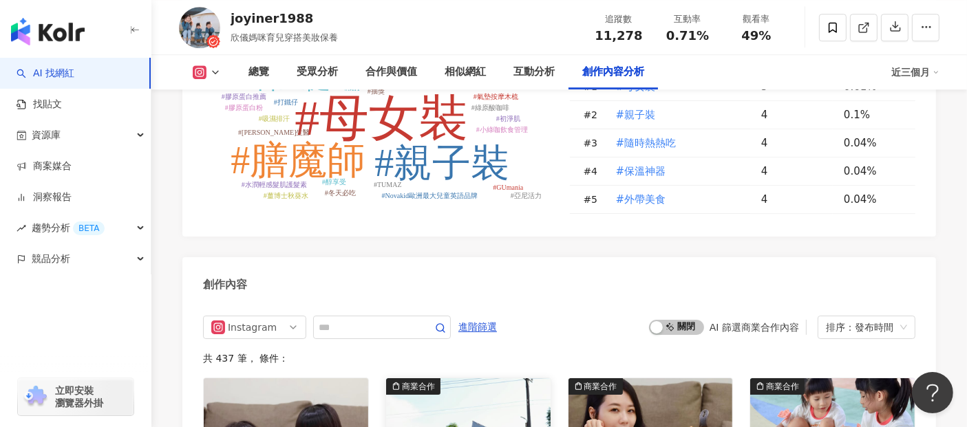
scroll to position [3898, 0]
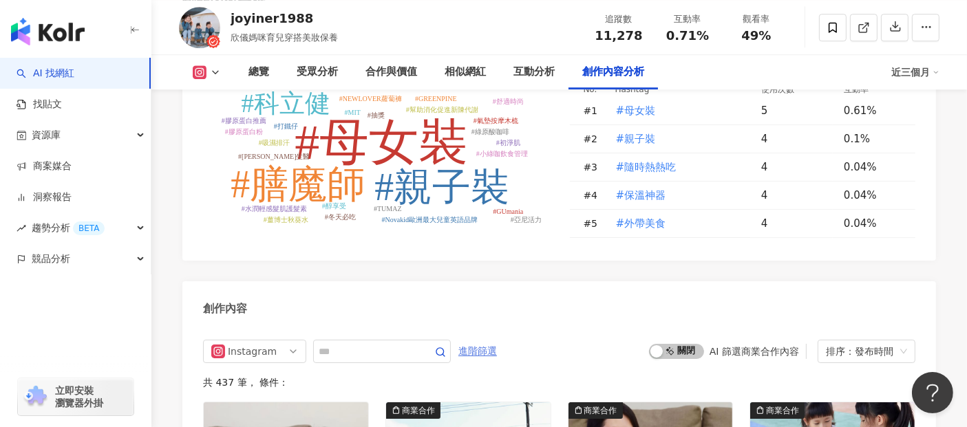
click at [497, 341] on span "進階篩選" at bounding box center [477, 352] width 39 height 22
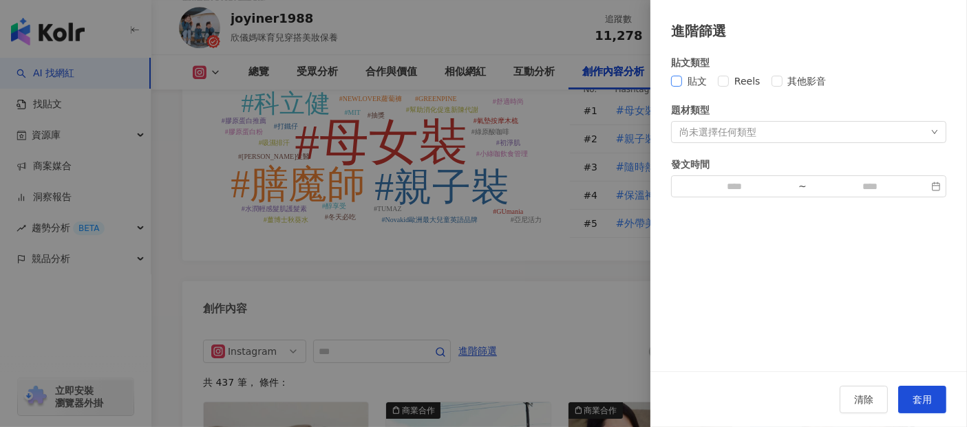
click at [682, 78] on span "貼文" at bounding box center [697, 81] width 30 height 15
click at [907, 393] on button "套用" at bounding box center [922, 400] width 48 height 28
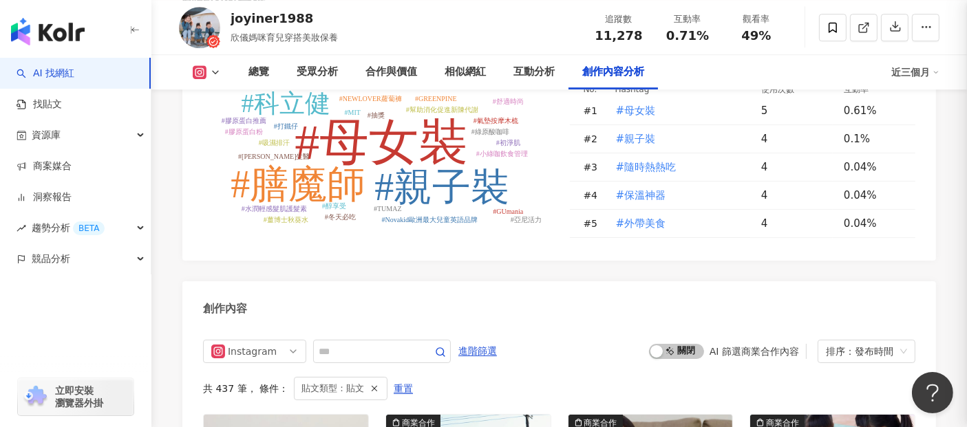
scroll to position [3971, 0]
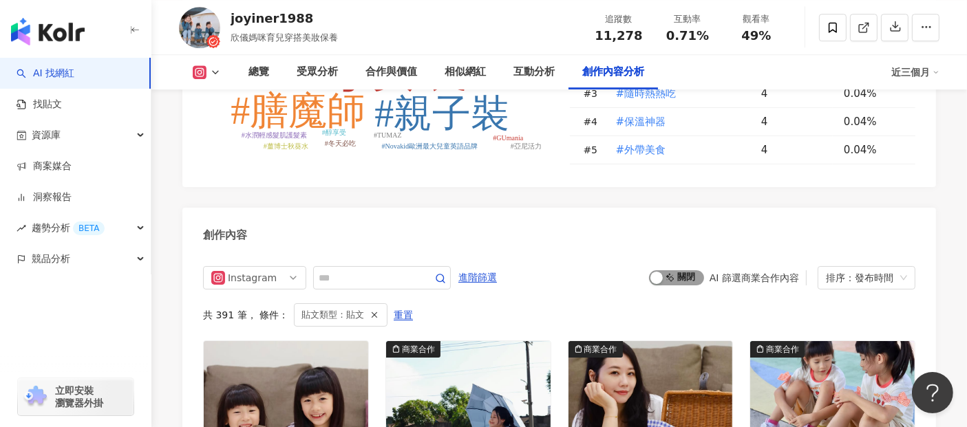
click at [680, 270] on span "啟動 關閉" at bounding box center [676, 277] width 55 height 15
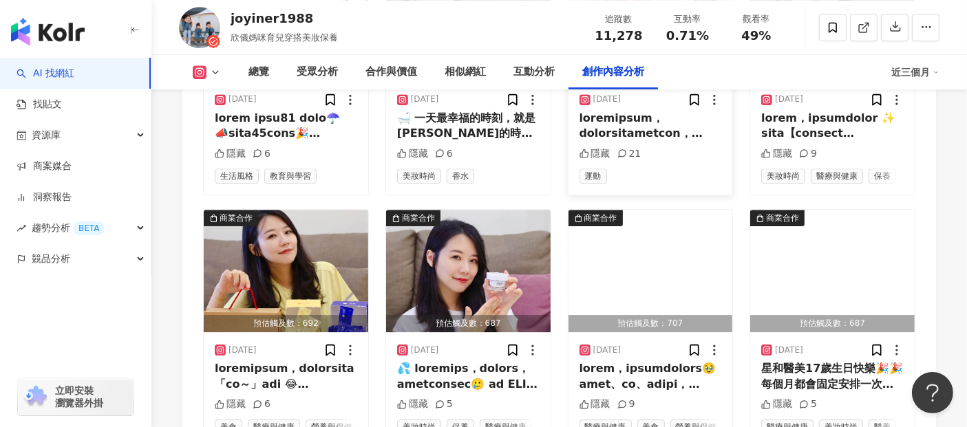
scroll to position [4583, 0]
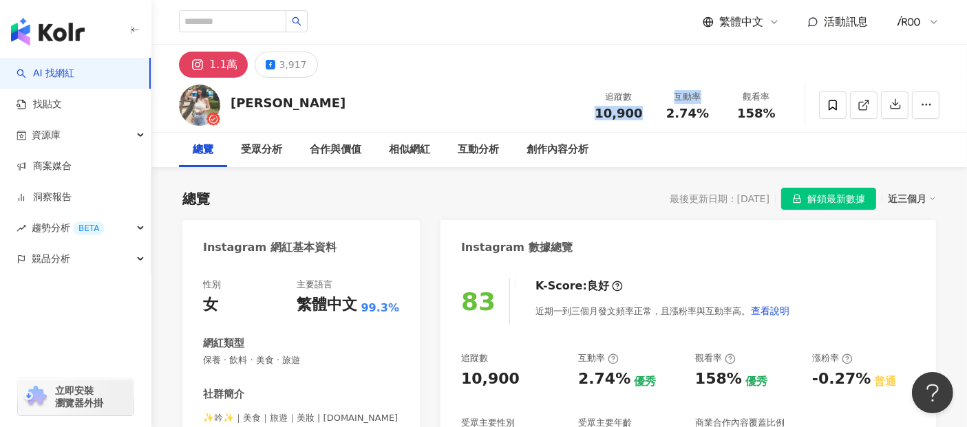
click at [652, 117] on div "追蹤數 10,900 互動率 2.74% 觀看率 158%" at bounding box center [687, 105] width 206 height 41
drag, startPoint x: 601, startPoint y: 117, endPoint x: 640, endPoint y: 114, distance: 39.4
click at [640, 114] on div "10,900" at bounding box center [618, 114] width 52 height 14
copy span "10,900"
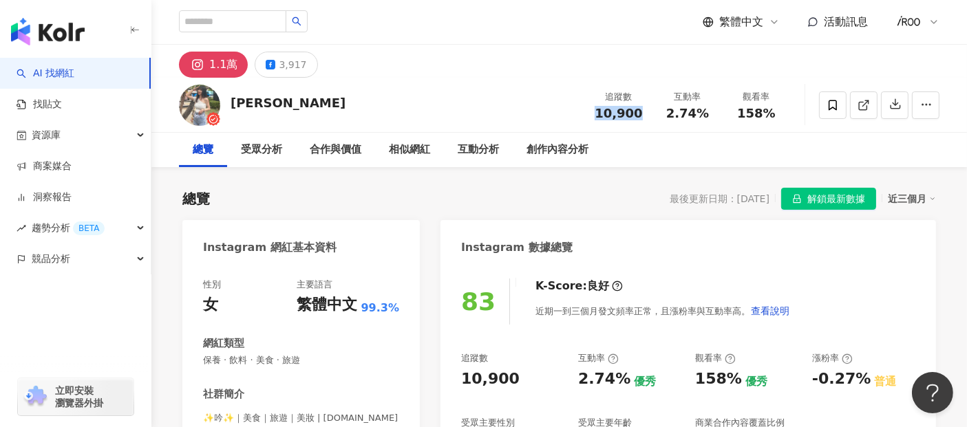
copy span "10,900"
drag, startPoint x: 662, startPoint y: 117, endPoint x: 712, endPoint y: 120, distance: 50.3
click at [712, 120] on div "追蹤數 10,900 互動率 2.74% 觀看率 158%" at bounding box center [687, 105] width 206 height 41
copy span "2.74%"
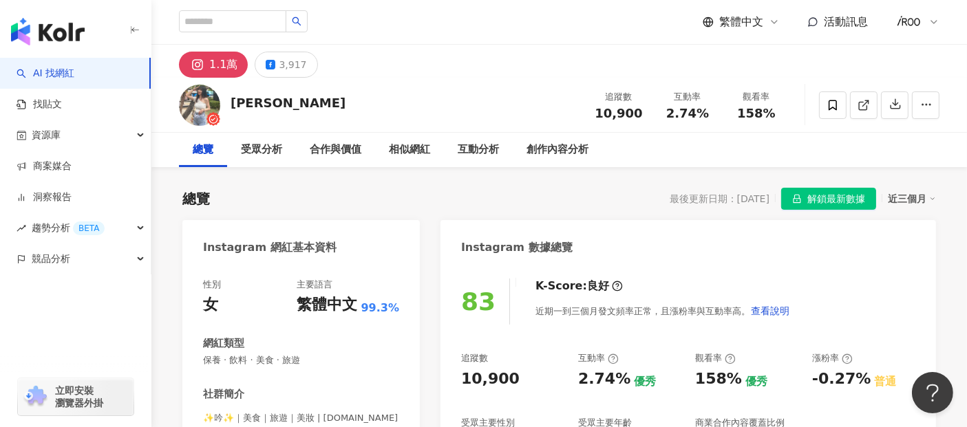
click at [724, 166] on div "總覽 受眾分析 合作與價值 相似網紅 互動分析 創作內容分析" at bounding box center [559, 150] width 760 height 34
drag, startPoint x: 743, startPoint y: 113, endPoint x: 788, endPoint y: 117, distance: 45.6
click at [788, 117] on div "觀看率 158%" at bounding box center [756, 105] width 69 height 30
copy span "158%"
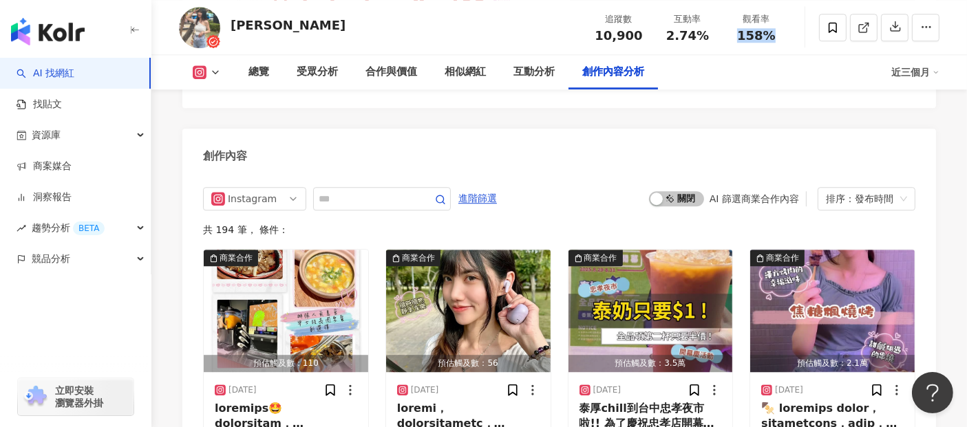
scroll to position [3722, 0]
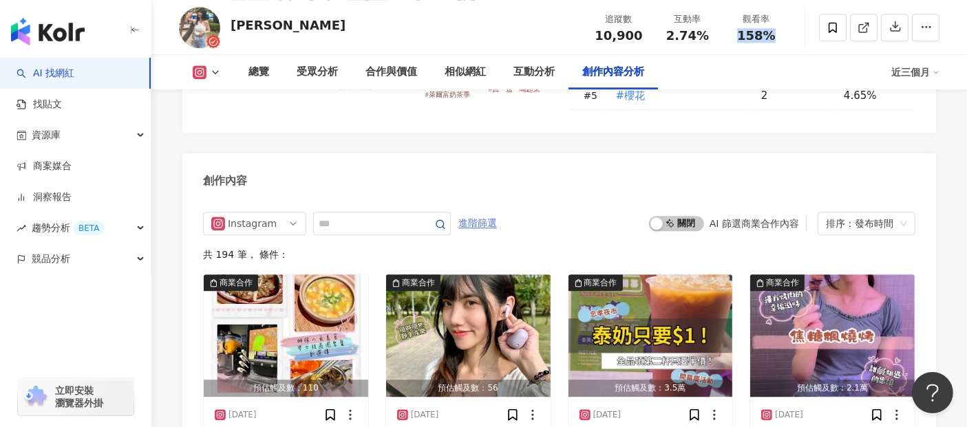
click at [497, 224] on span "進階篩選" at bounding box center [477, 224] width 39 height 22
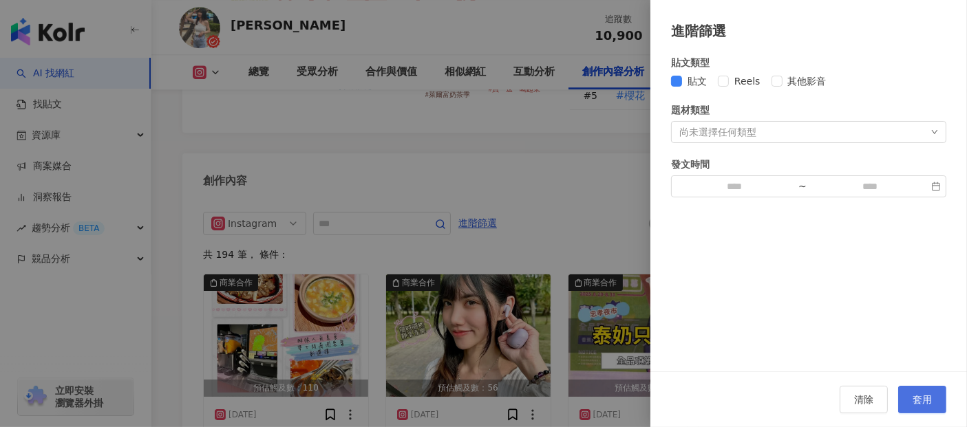
click at [922, 402] on span "套用" at bounding box center [921, 399] width 19 height 11
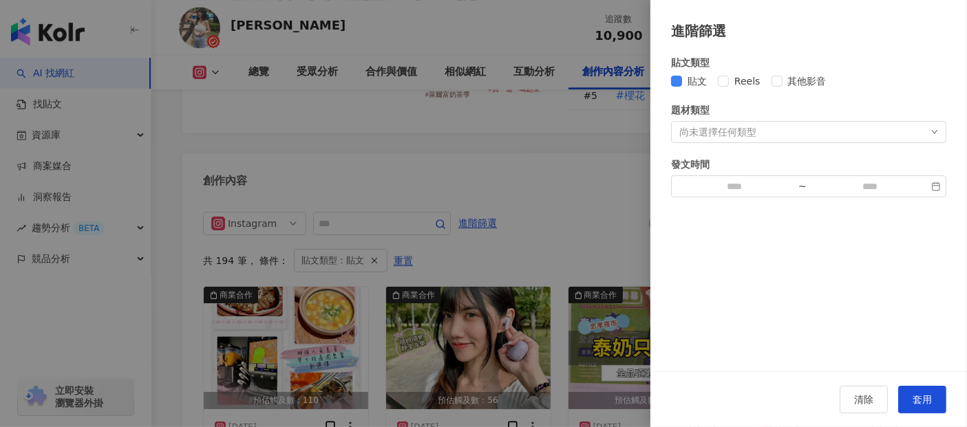
scroll to position [3784, 0]
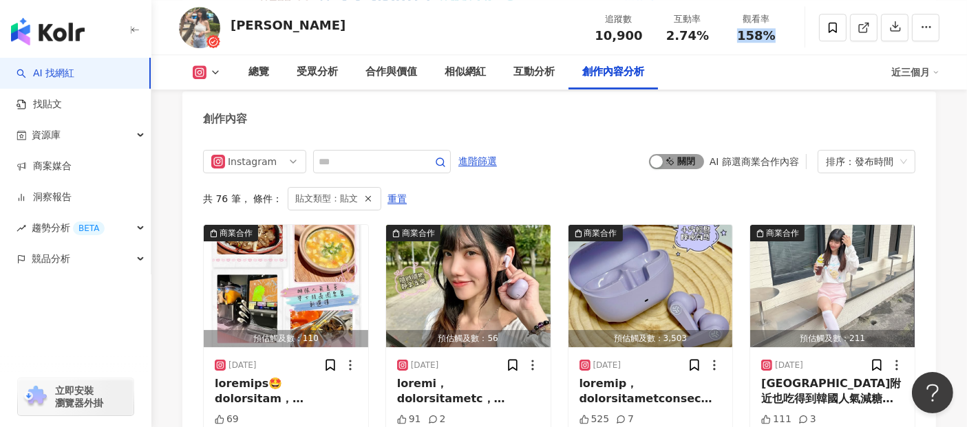
click at [672, 158] on span "啟動 關閉" at bounding box center [676, 161] width 55 height 15
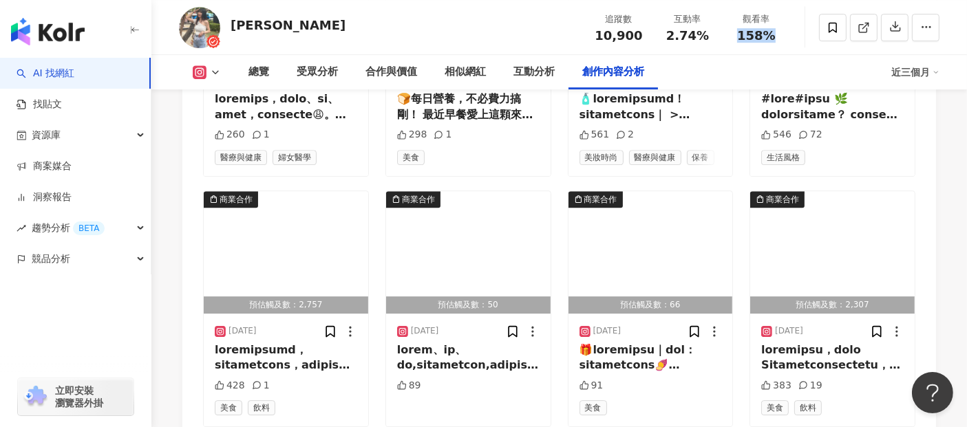
scroll to position [4090, 0]
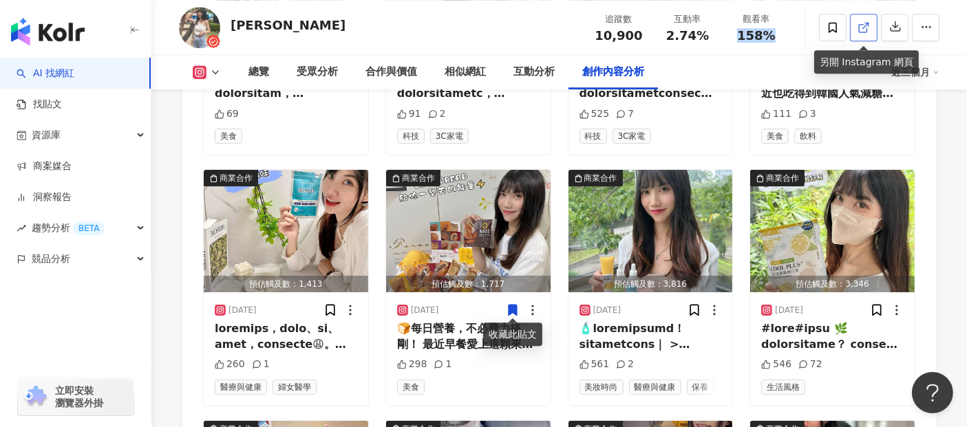
click at [857, 32] on icon at bounding box center [863, 27] width 12 height 12
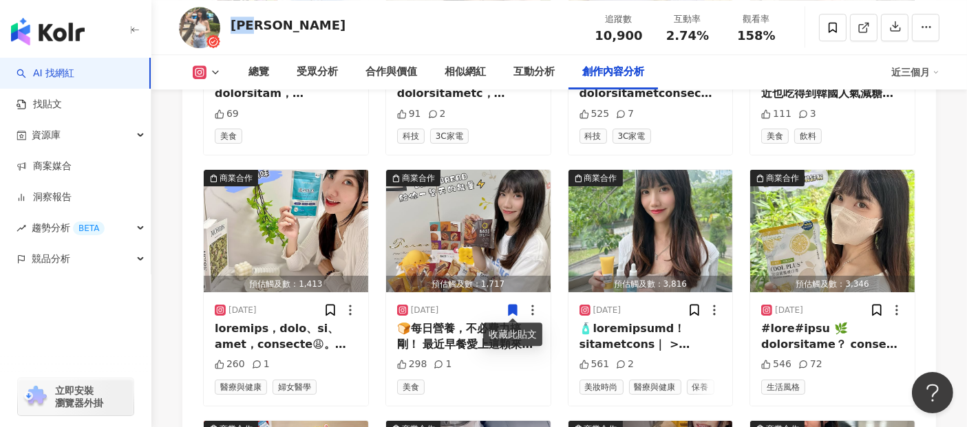
drag, startPoint x: 261, startPoint y: 22, endPoint x: 232, endPoint y: 24, distance: 29.7
click at [233, 23] on div "林美吟 追蹤數 10,900 互動率 2.74% 觀看率 158%" at bounding box center [558, 27] width 815 height 54
copy div "林美吟"
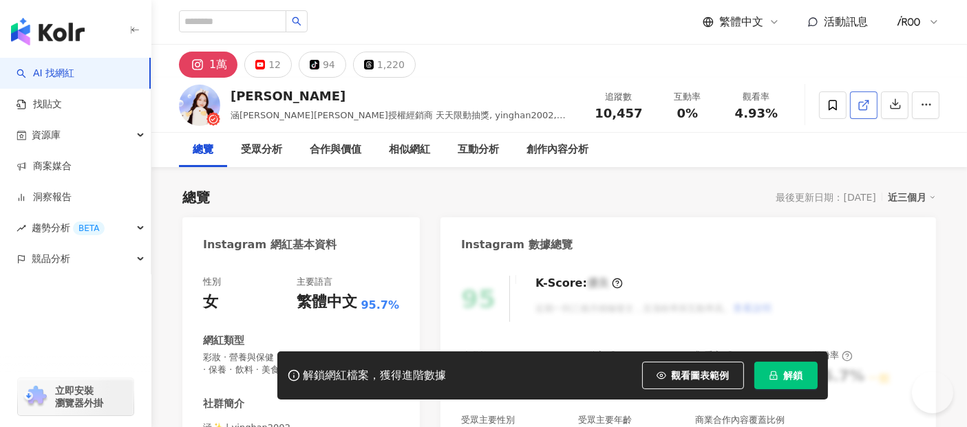
click at [856, 101] on link at bounding box center [864, 105] width 28 height 28
